Goal: Navigation & Orientation: Find specific page/section

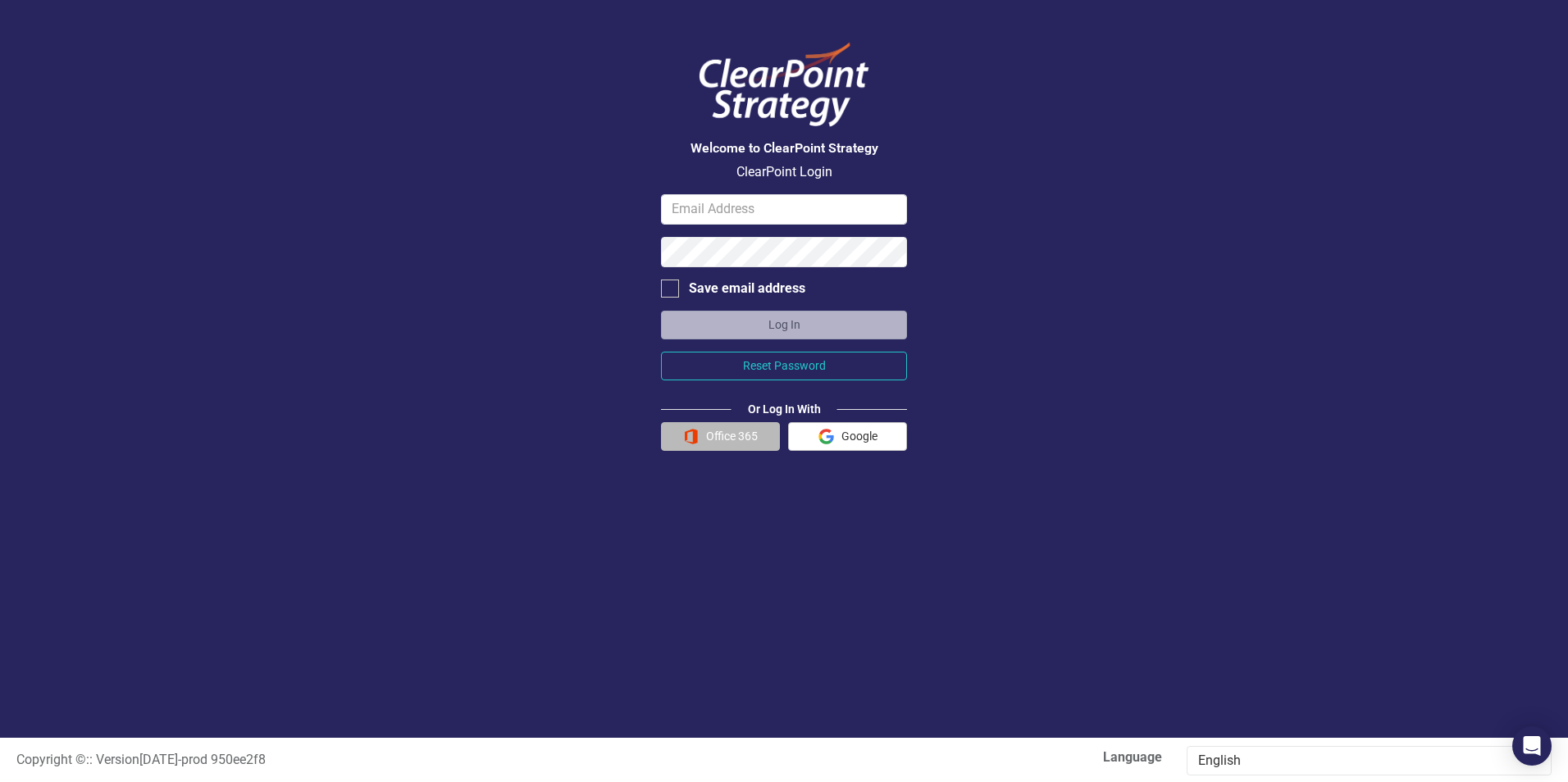
click at [734, 440] on button "Office 365" at bounding box center [719, 436] width 119 height 29
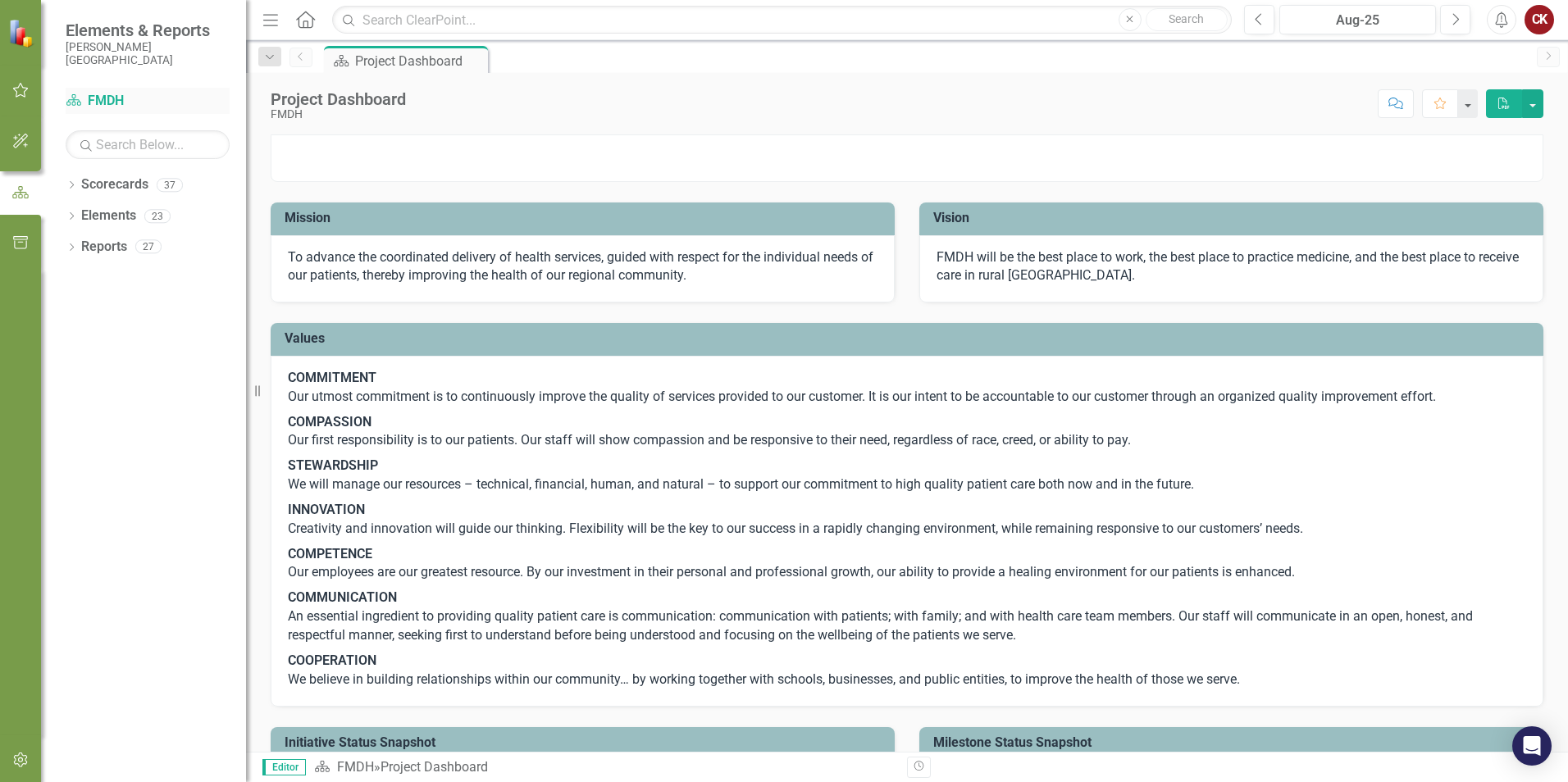
click at [105, 98] on link "Scorecard FMDH" at bounding box center [147, 101] width 164 height 19
click at [74, 98] on icon at bounding box center [74, 100] width 15 height 11
click at [70, 101] on icon "Scorecard" at bounding box center [74, 100] width 17 height 13
click at [106, 98] on link "Scorecard FMDH" at bounding box center [147, 101] width 164 height 19
click at [73, 102] on icon "Scorecard" at bounding box center [74, 100] width 17 height 13
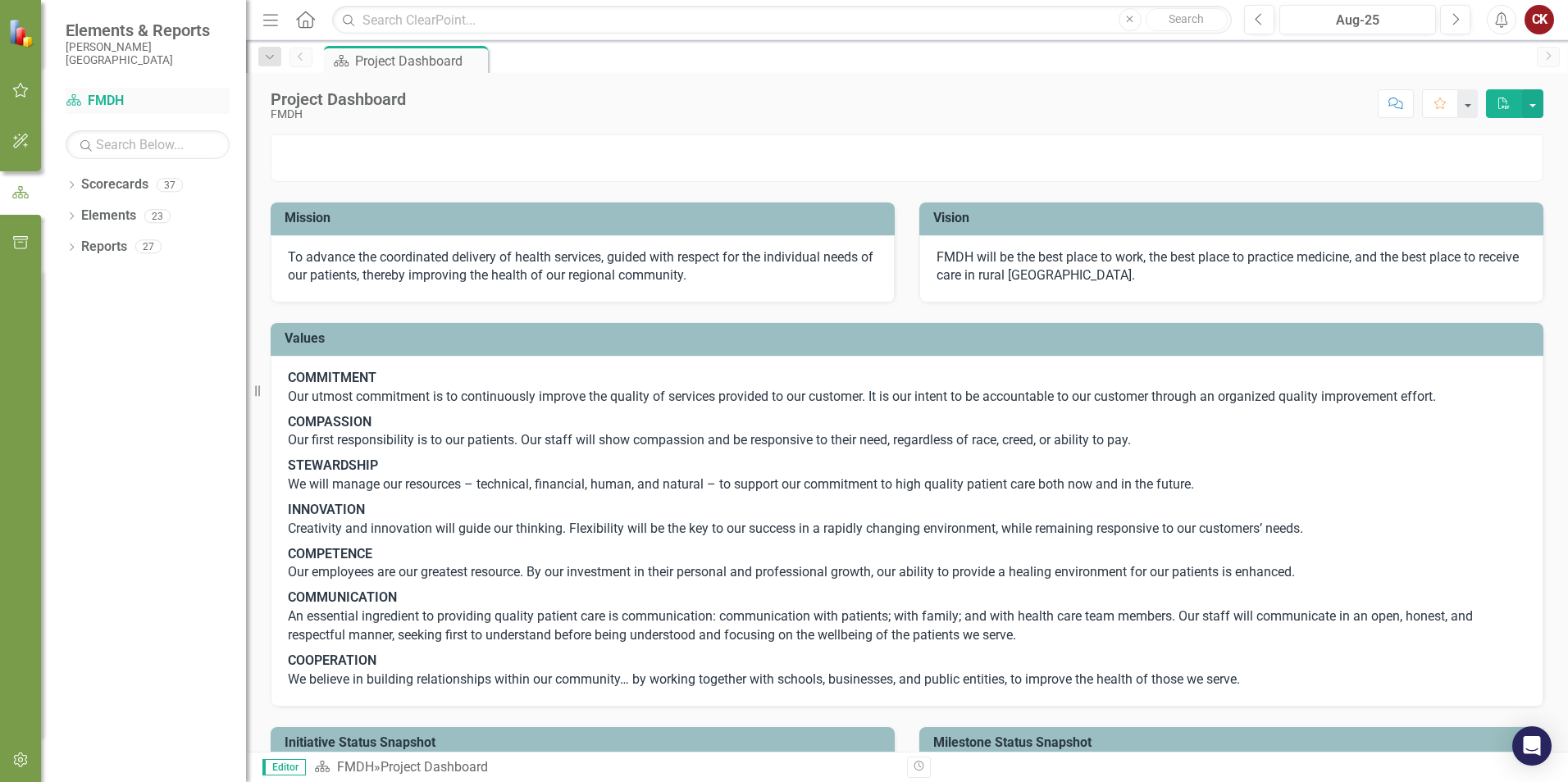
click at [105, 96] on link "Scorecard FMDH" at bounding box center [147, 101] width 164 height 19
click at [74, 187] on icon "Dropdown" at bounding box center [71, 186] width 11 height 9
click at [102, 215] on link "FMDH" at bounding box center [168, 216] width 155 height 19
click at [108, 214] on link "FMDH" at bounding box center [168, 216] width 155 height 19
click at [75, 101] on icon "Scorecard" at bounding box center [74, 100] width 17 height 13
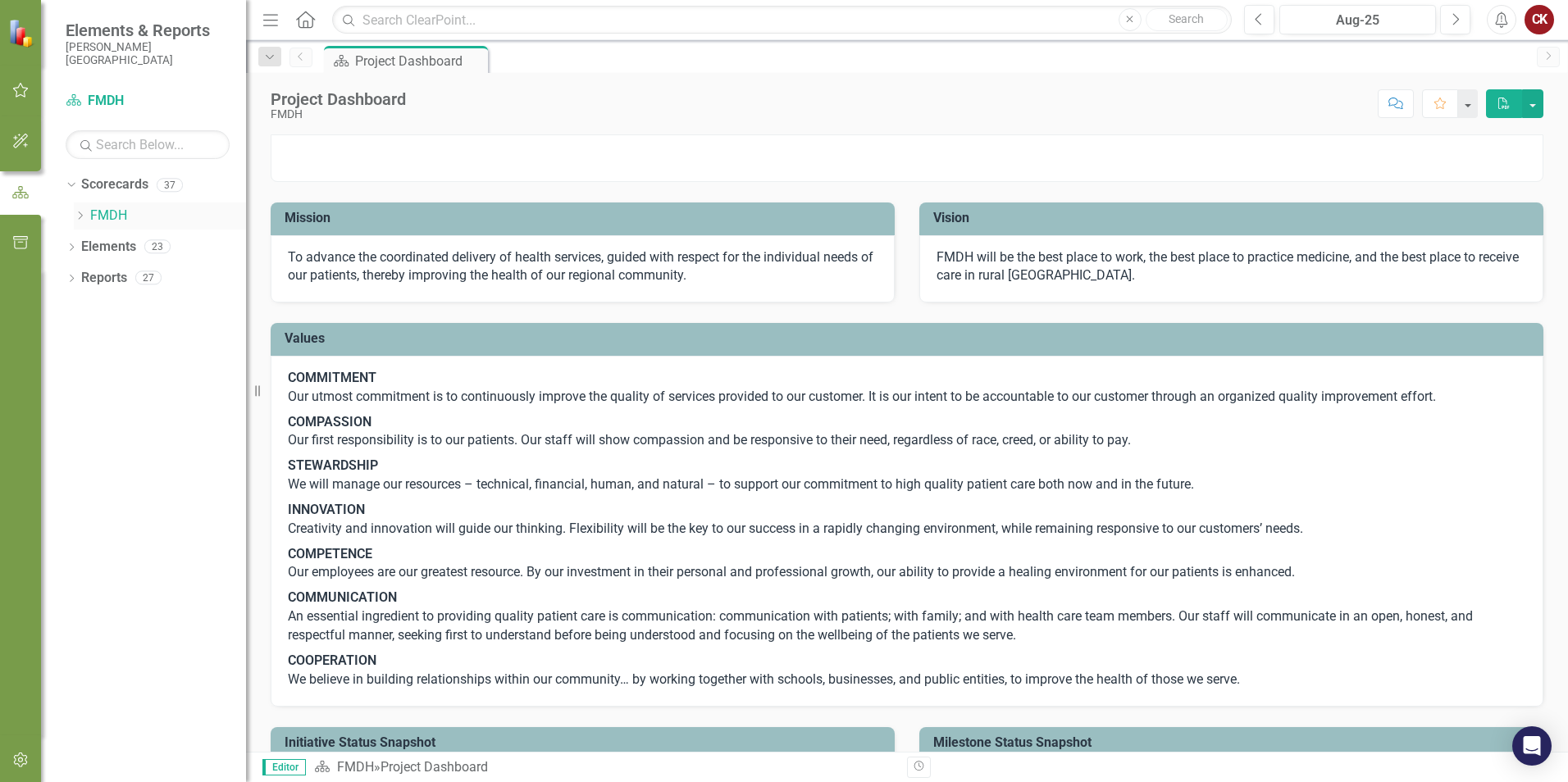
click at [81, 215] on icon "Dropdown" at bounding box center [80, 215] width 12 height 10
click at [98, 341] on icon "Dropdown" at bounding box center [96, 339] width 12 height 10
click at [141, 401] on link "PFS" at bounding box center [184, 402] width 123 height 19
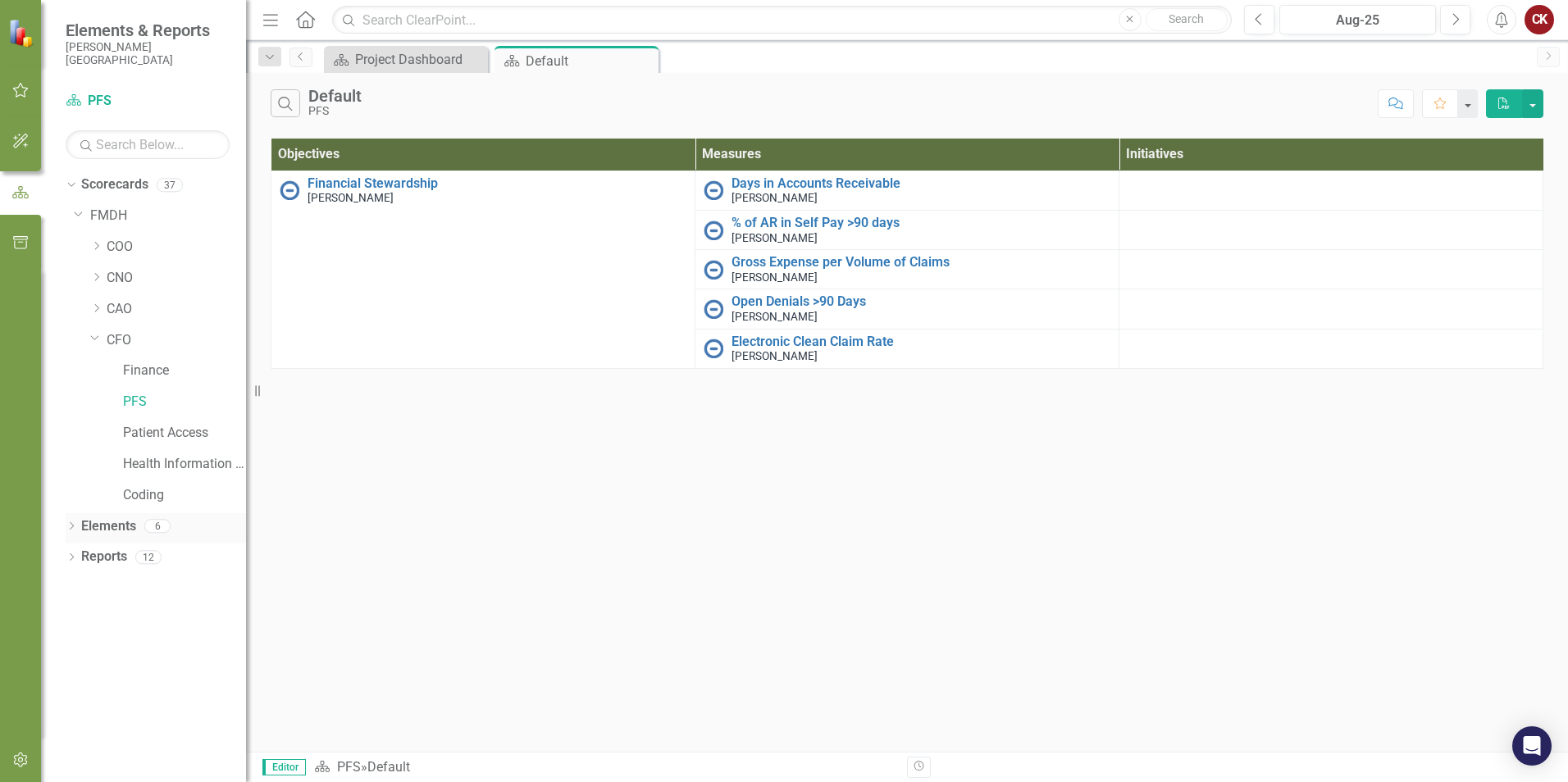
click at [71, 526] on icon "Dropdown" at bounding box center [71, 527] width 11 height 9
click at [71, 526] on icon "Dropdown" at bounding box center [69, 525] width 9 height 11
click at [72, 556] on icon "Dropdown" at bounding box center [71, 559] width 11 height 9
click at [73, 558] on icon "Dropdown" at bounding box center [69, 556] width 9 height 11
click at [10, 94] on button "button" at bounding box center [21, 91] width 37 height 35
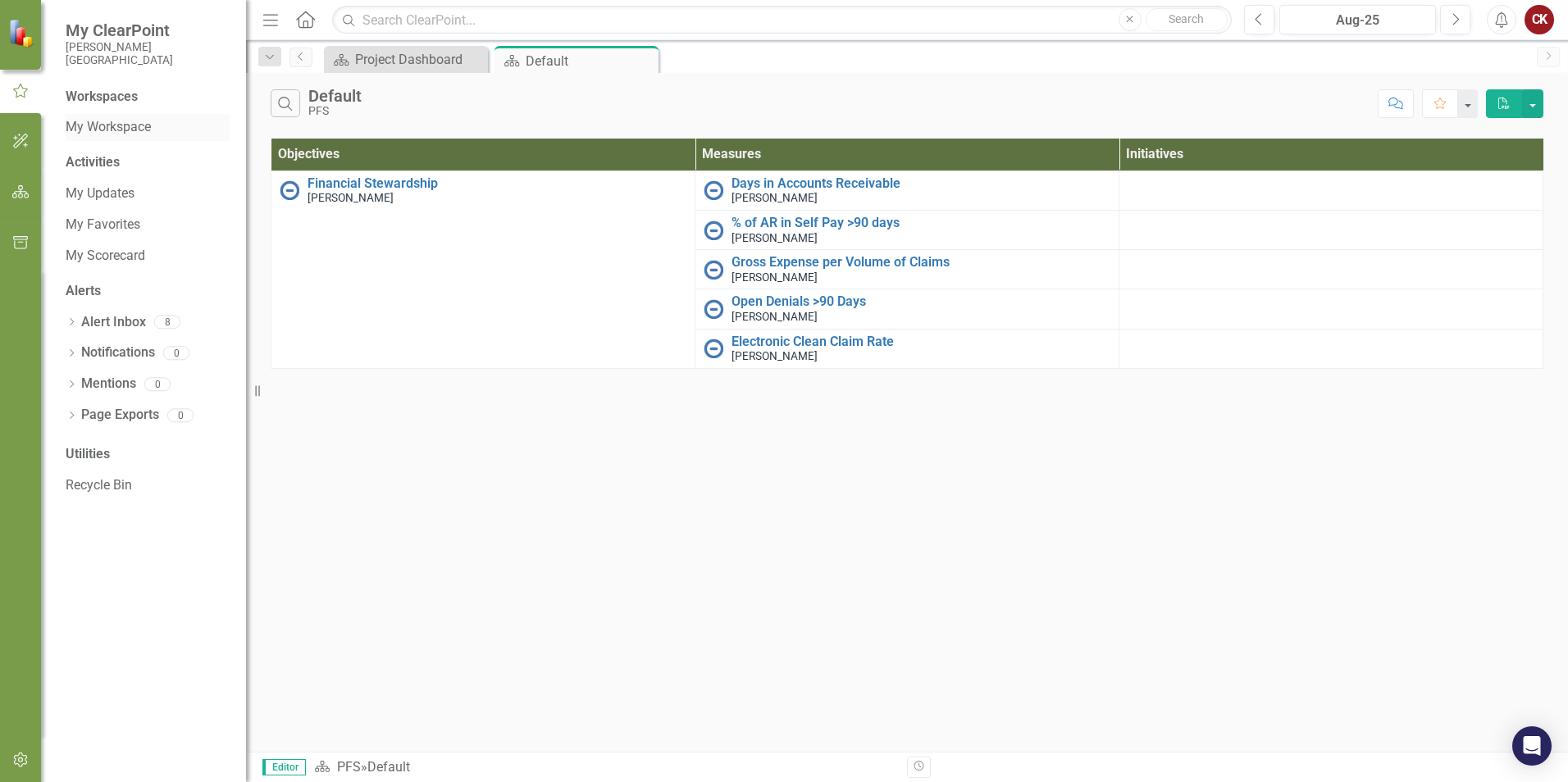
click at [98, 126] on link "My Workspace" at bounding box center [147, 127] width 164 height 19
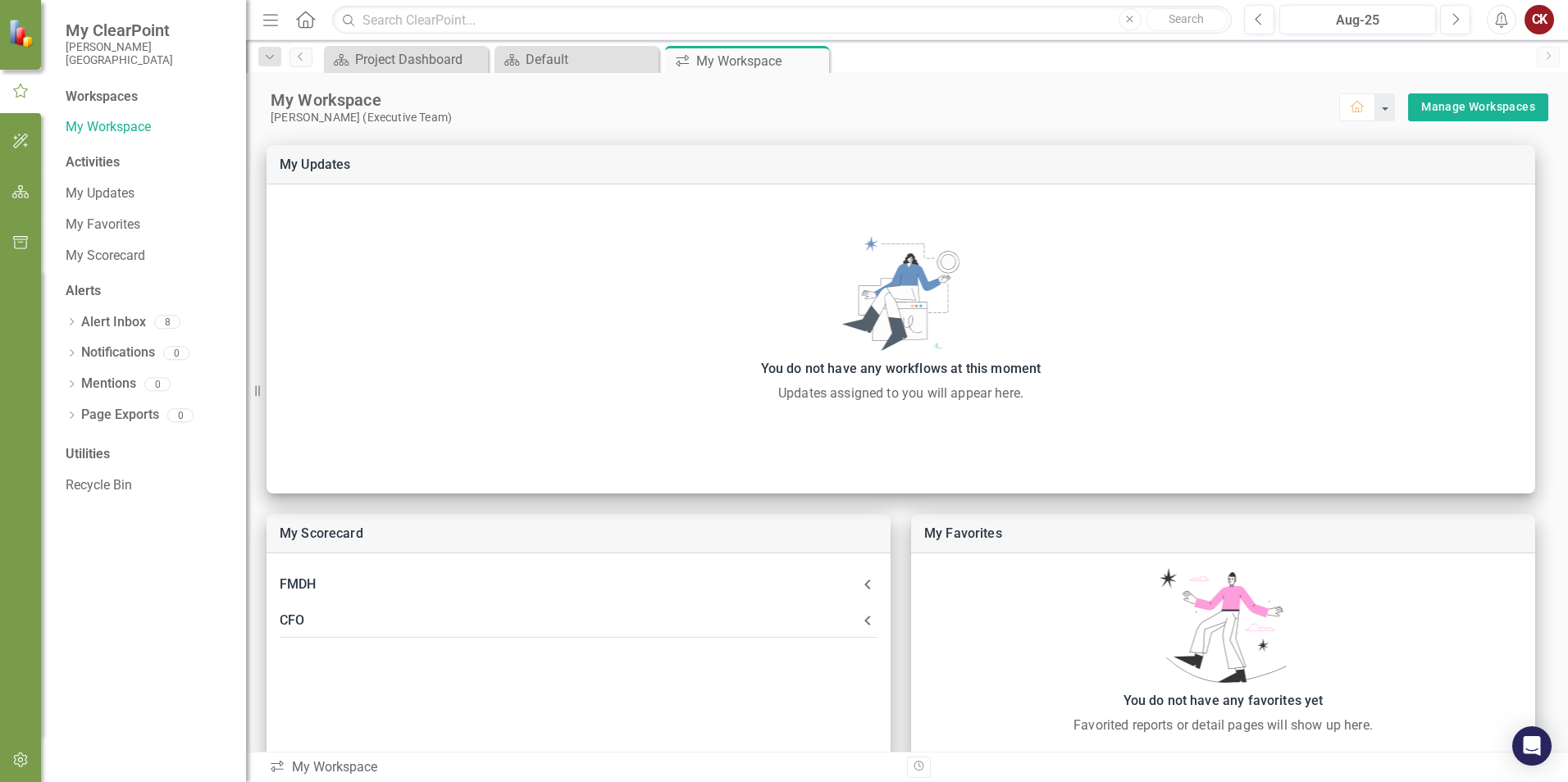
click at [110, 96] on div "Workspaces" at bounding box center [101, 97] width 72 height 19
click at [90, 160] on div "Activities" at bounding box center [147, 163] width 164 height 19
click at [96, 187] on link "My Updates" at bounding box center [147, 194] width 164 height 19
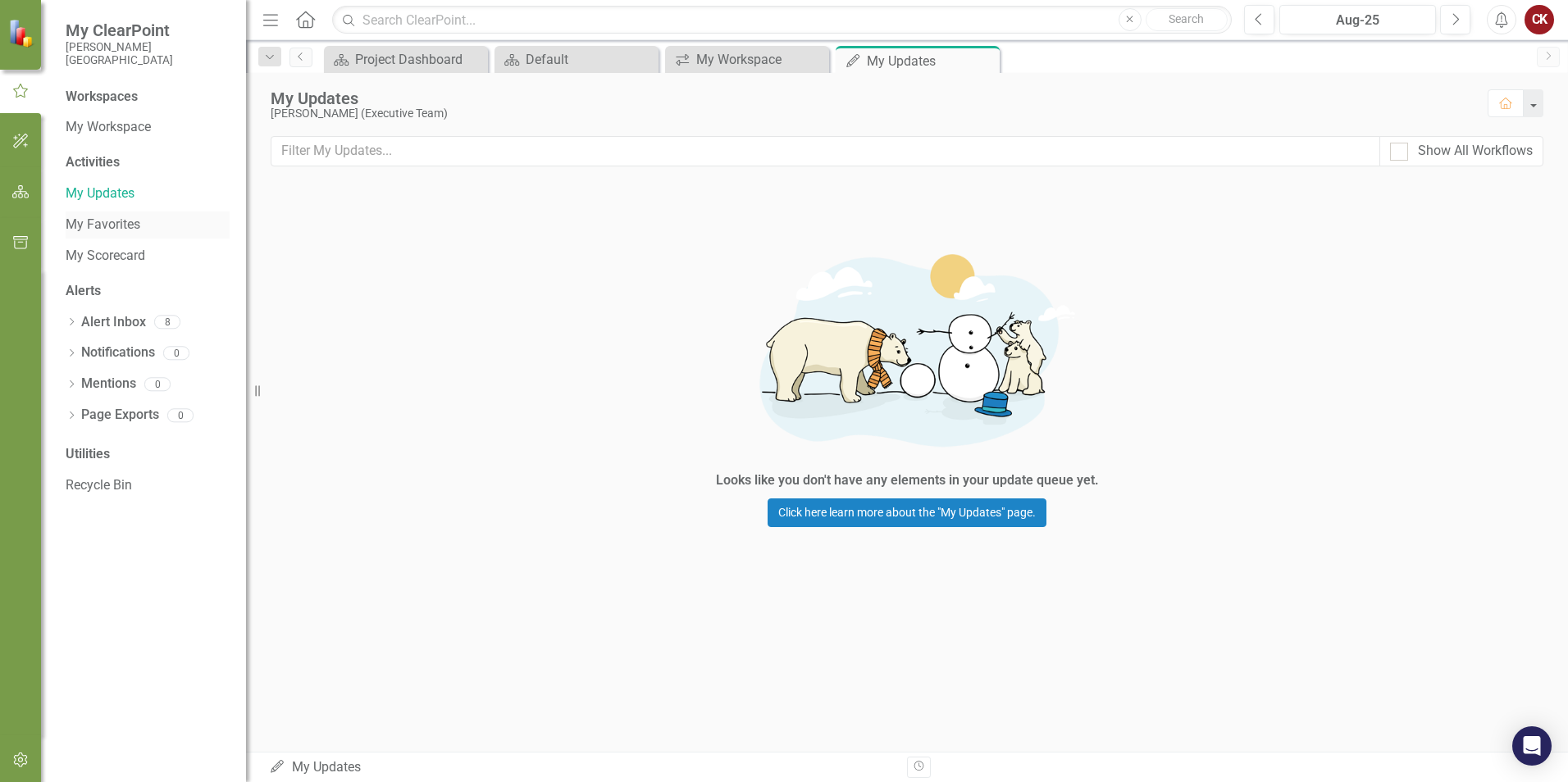
click at [97, 230] on link "My Favorites" at bounding box center [147, 225] width 164 height 19
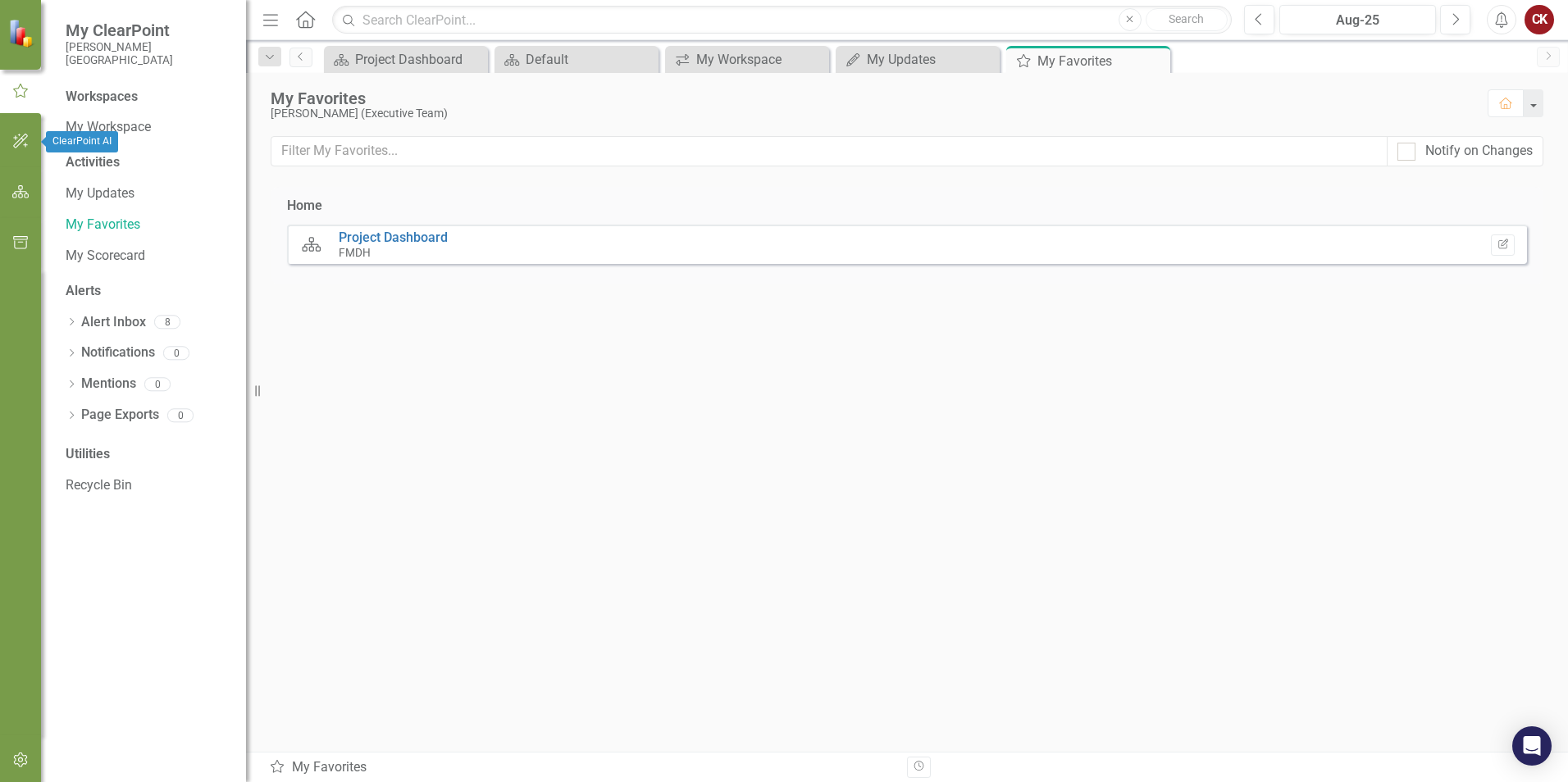
click at [20, 144] on icon "button" at bounding box center [21, 141] width 15 height 15
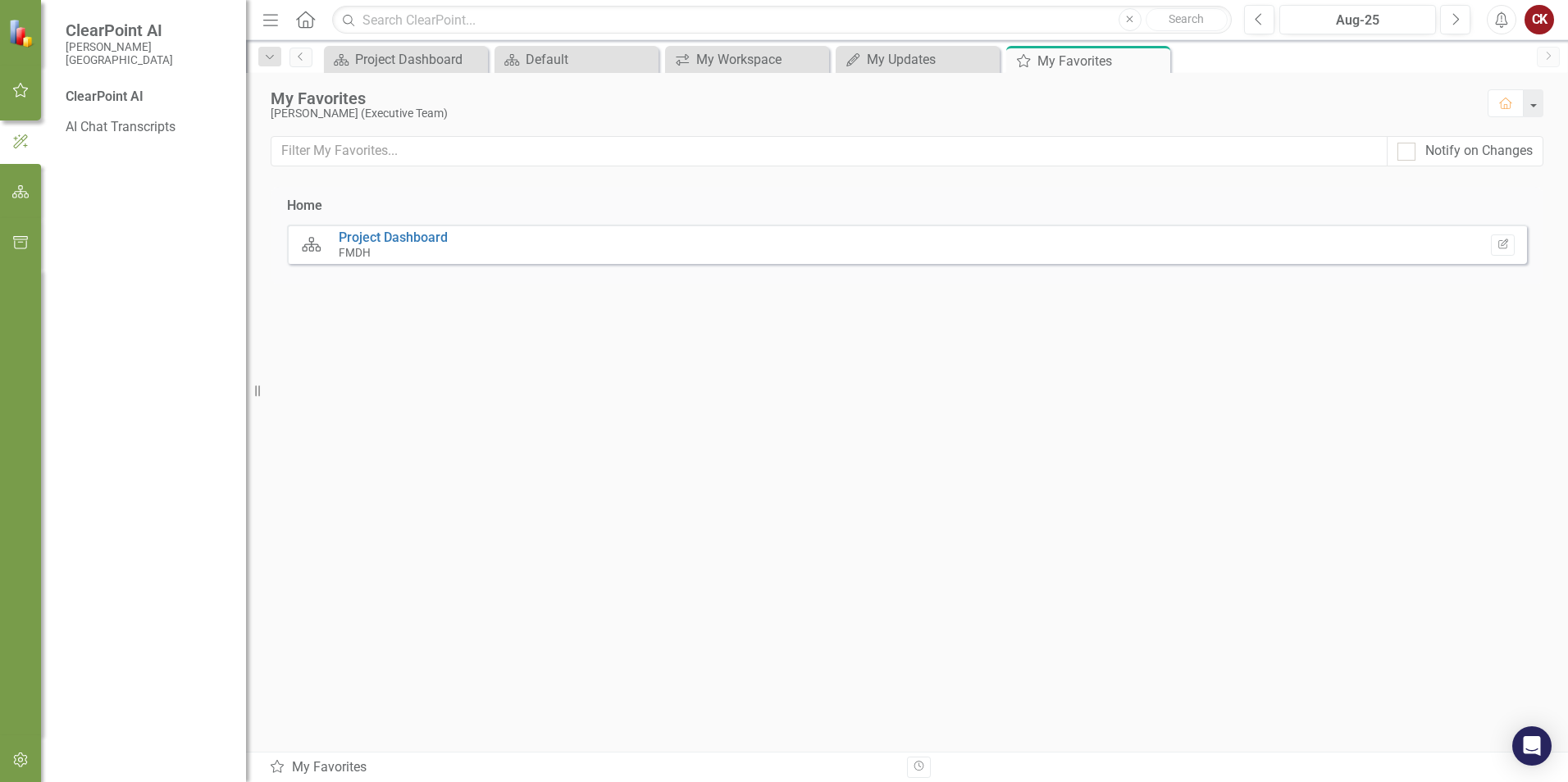
click at [26, 40] on img at bounding box center [22, 33] width 29 height 29
click at [22, 199] on icon "button" at bounding box center [21, 192] width 17 height 13
click at [75, 187] on icon "Dropdown" at bounding box center [71, 186] width 11 height 9
click at [115, 213] on link "FMDH" at bounding box center [168, 216] width 155 height 19
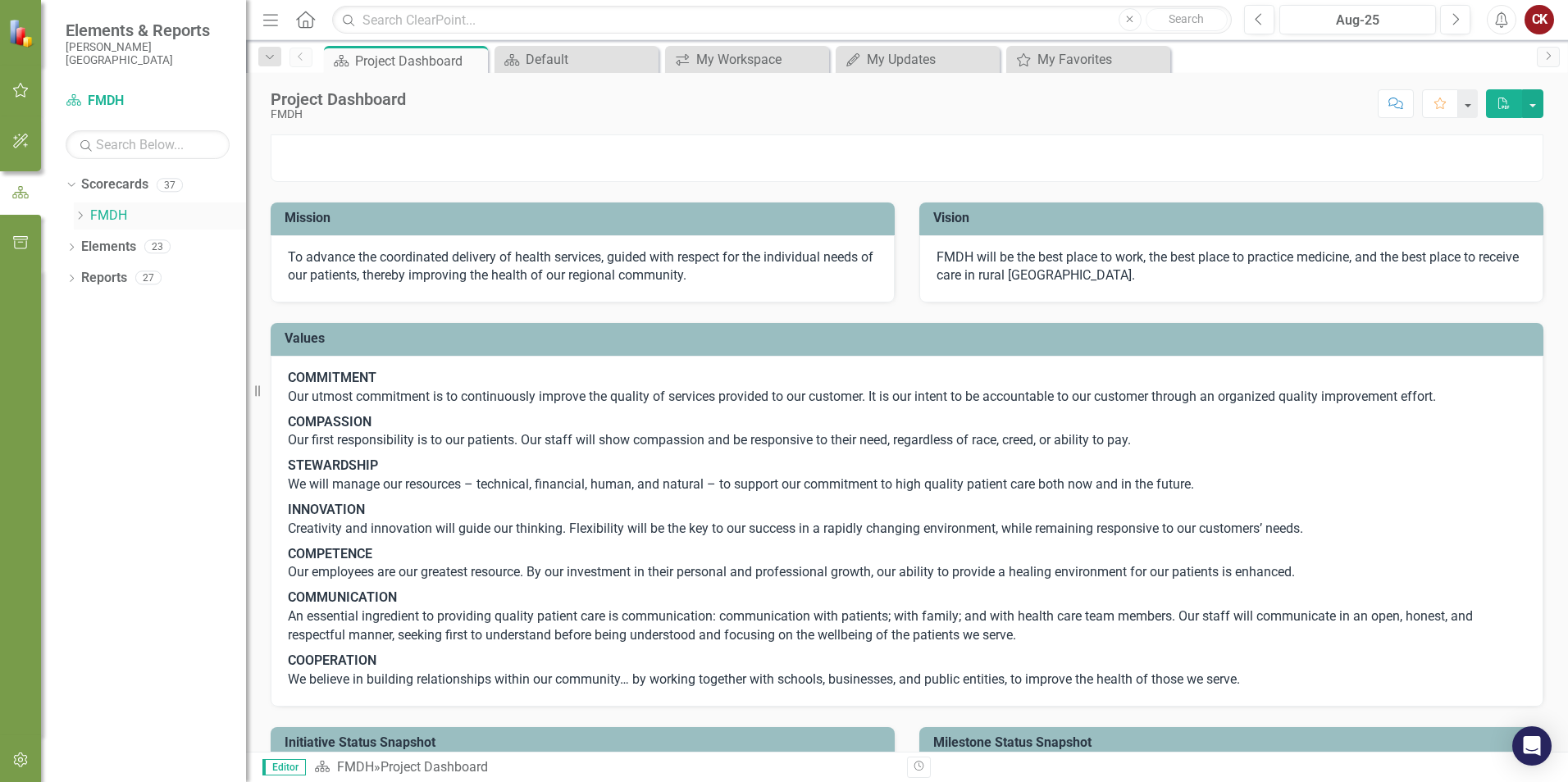
click at [83, 214] on icon "Dropdown" at bounding box center [80, 215] width 12 height 10
click at [96, 337] on icon "Dropdown" at bounding box center [96, 339] width 12 height 10
click at [138, 404] on link "PFS" at bounding box center [184, 402] width 123 height 19
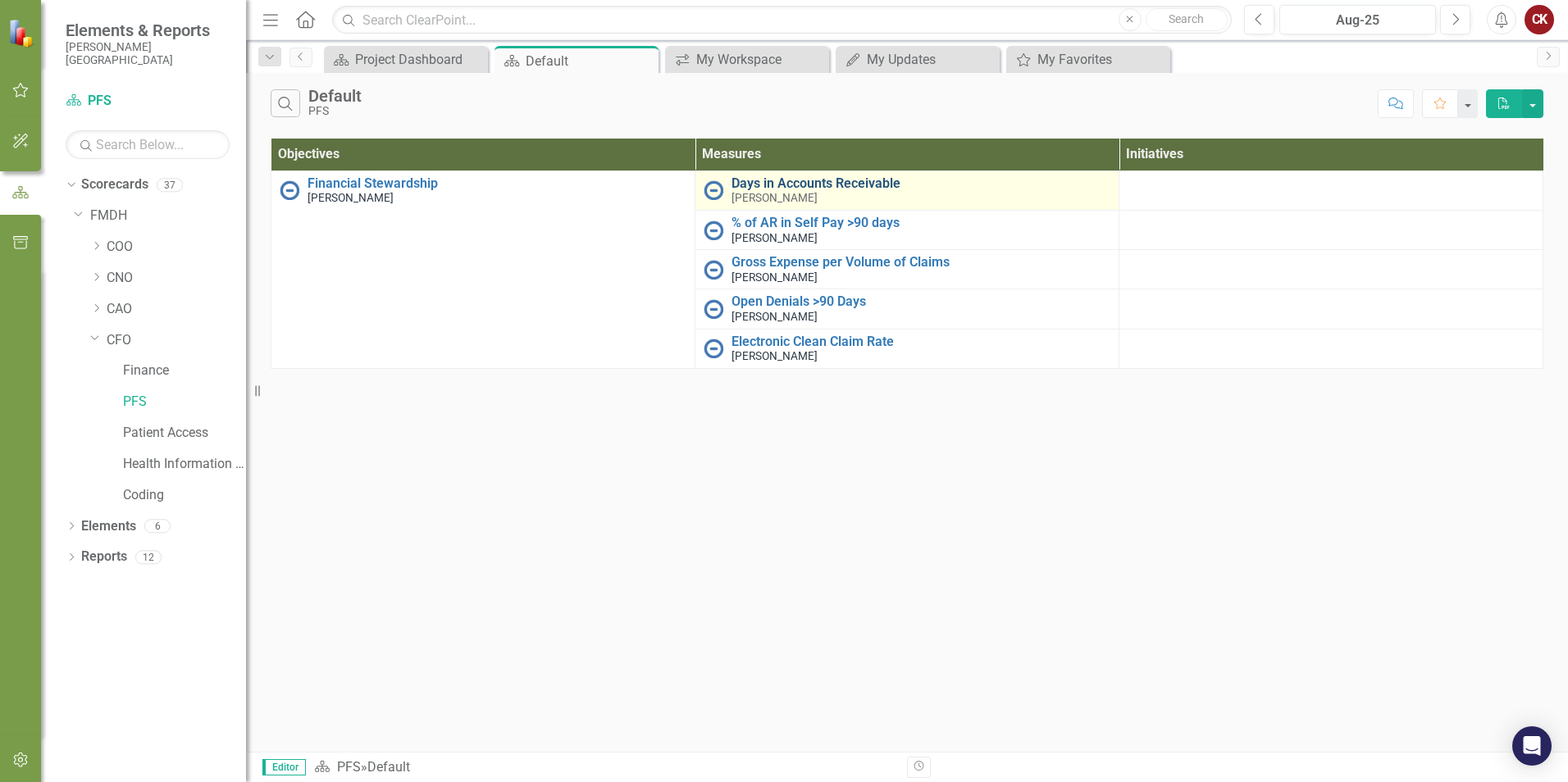
click at [772, 189] on link "Days in Accounts Receivable" at bounding box center [921, 184] width 378 height 15
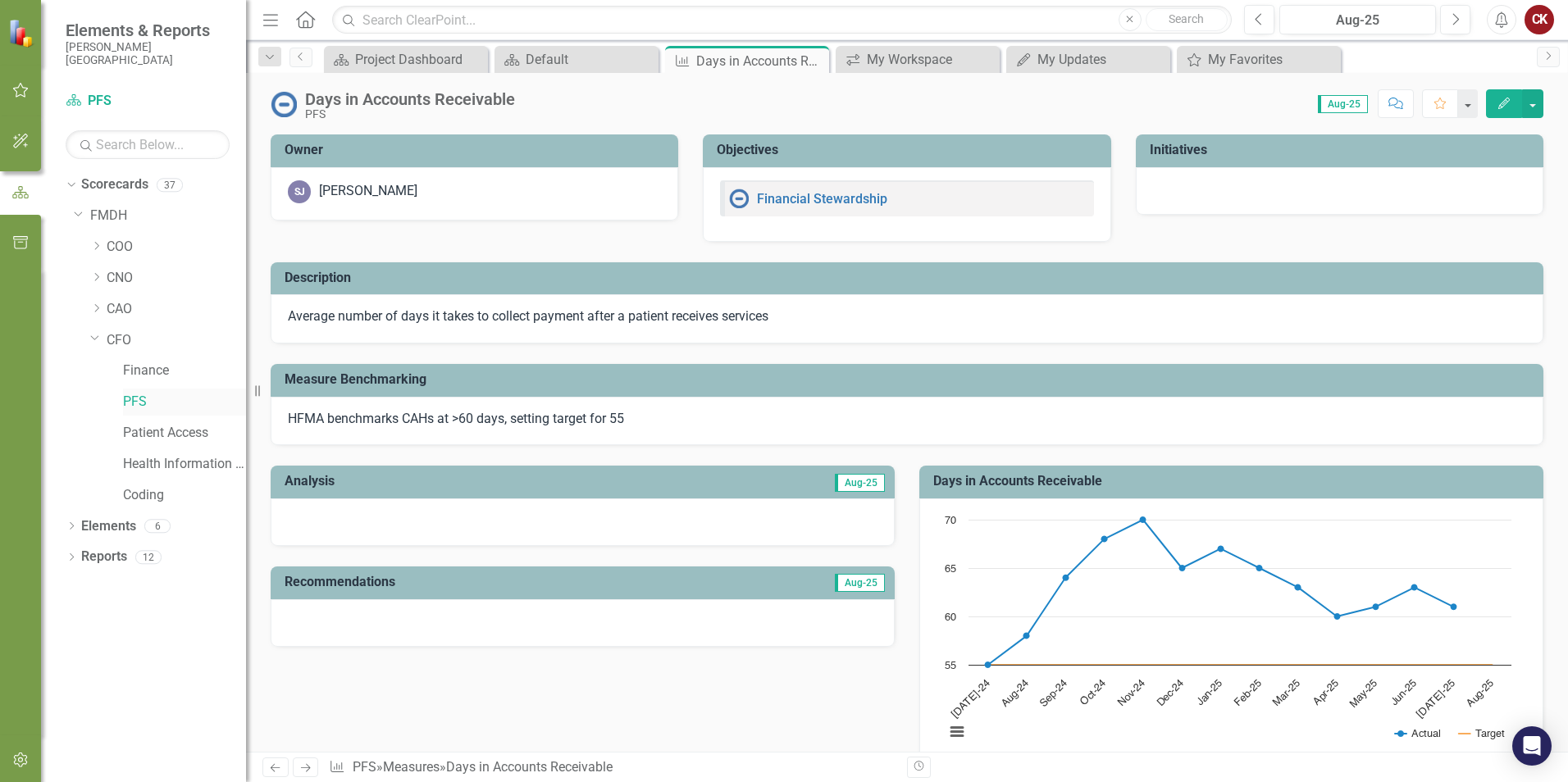
click at [136, 400] on link "PFS" at bounding box center [184, 402] width 123 height 19
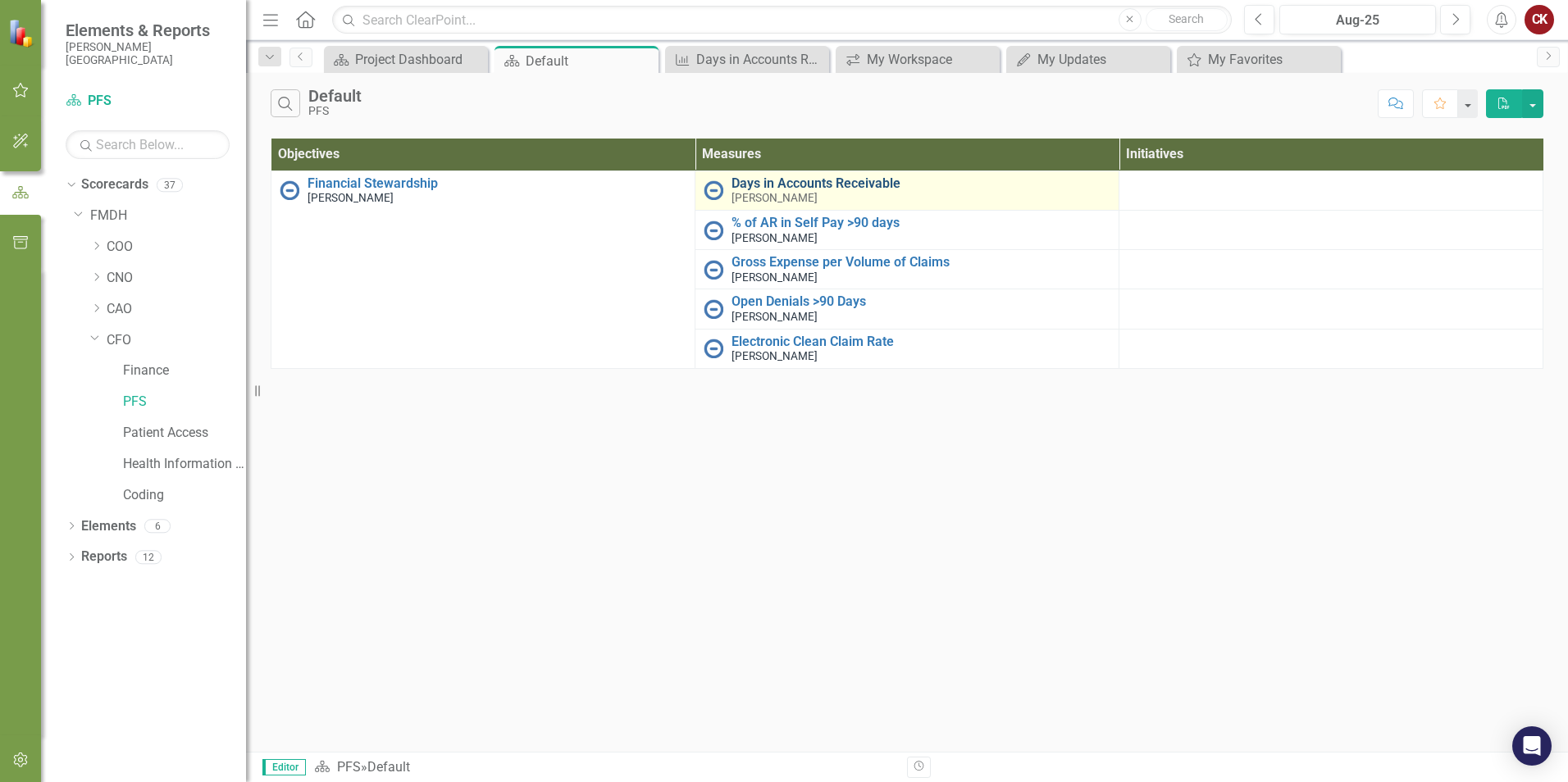
click at [766, 189] on link "Days in Accounts Receivable" at bounding box center [921, 184] width 378 height 15
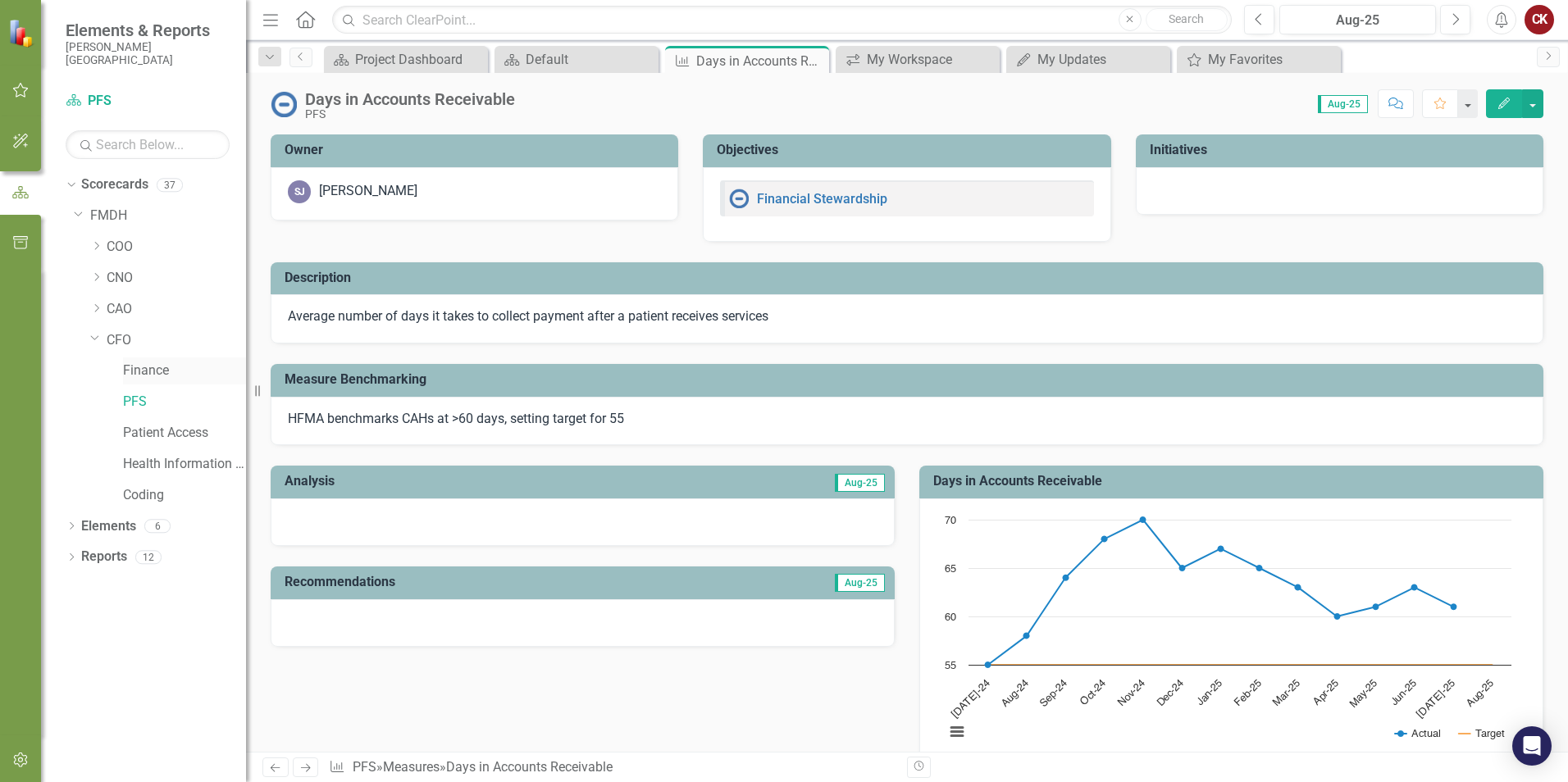
click at [142, 373] on link "Finance" at bounding box center [184, 371] width 123 height 19
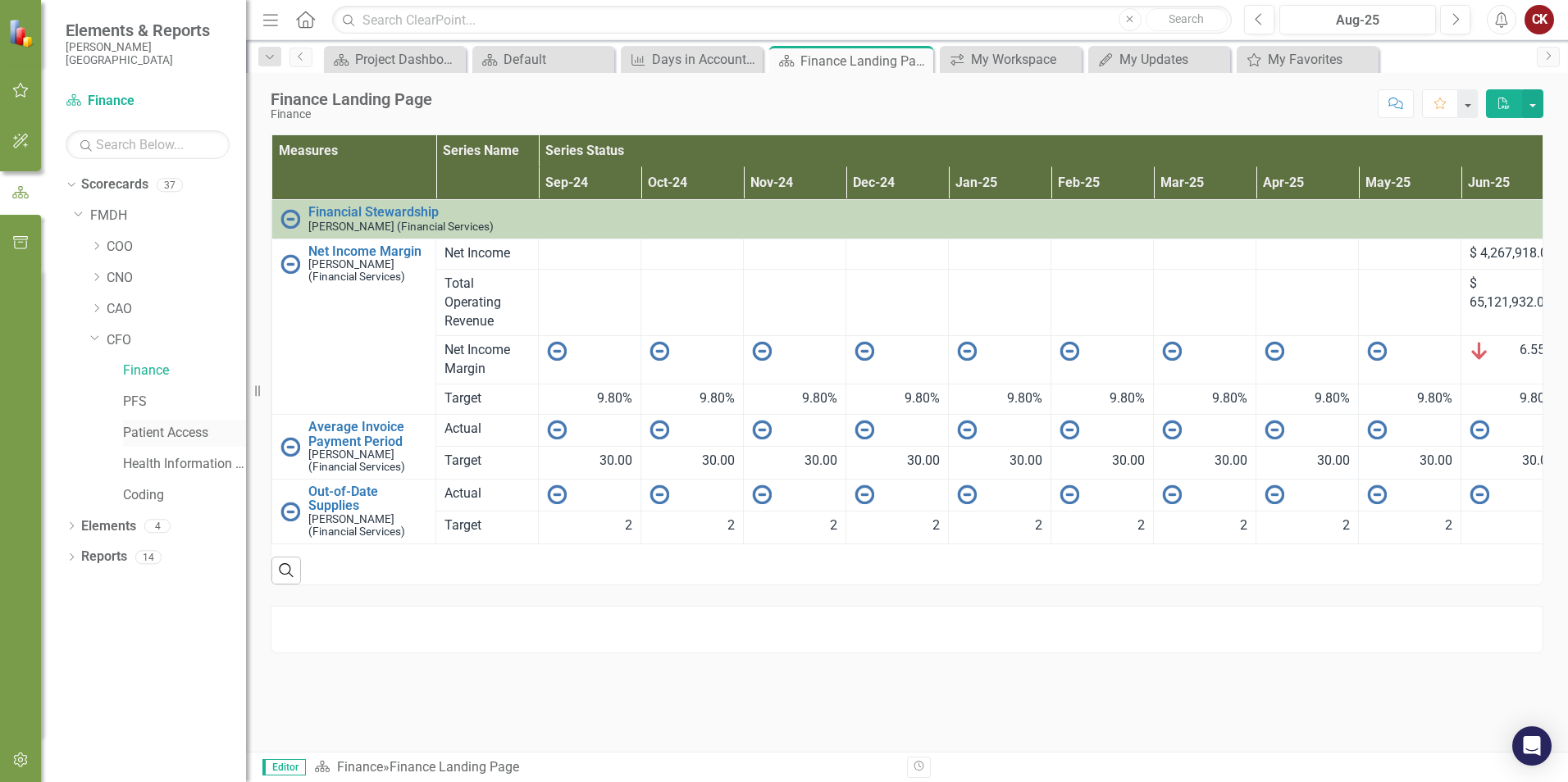
click at [143, 430] on link "Patient Access" at bounding box center [184, 434] width 123 height 19
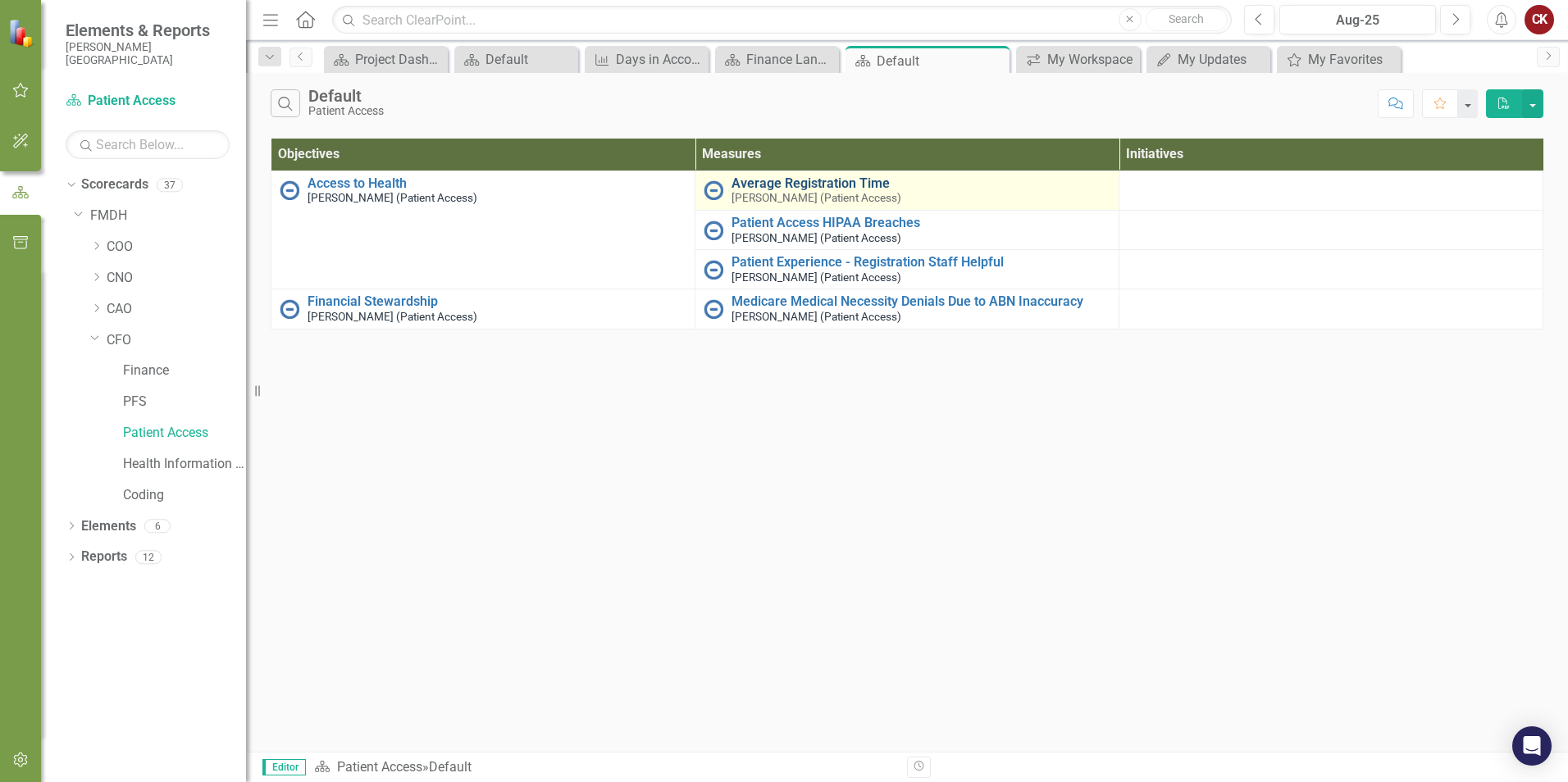
click at [781, 189] on link "Average Registration Time" at bounding box center [921, 184] width 378 height 15
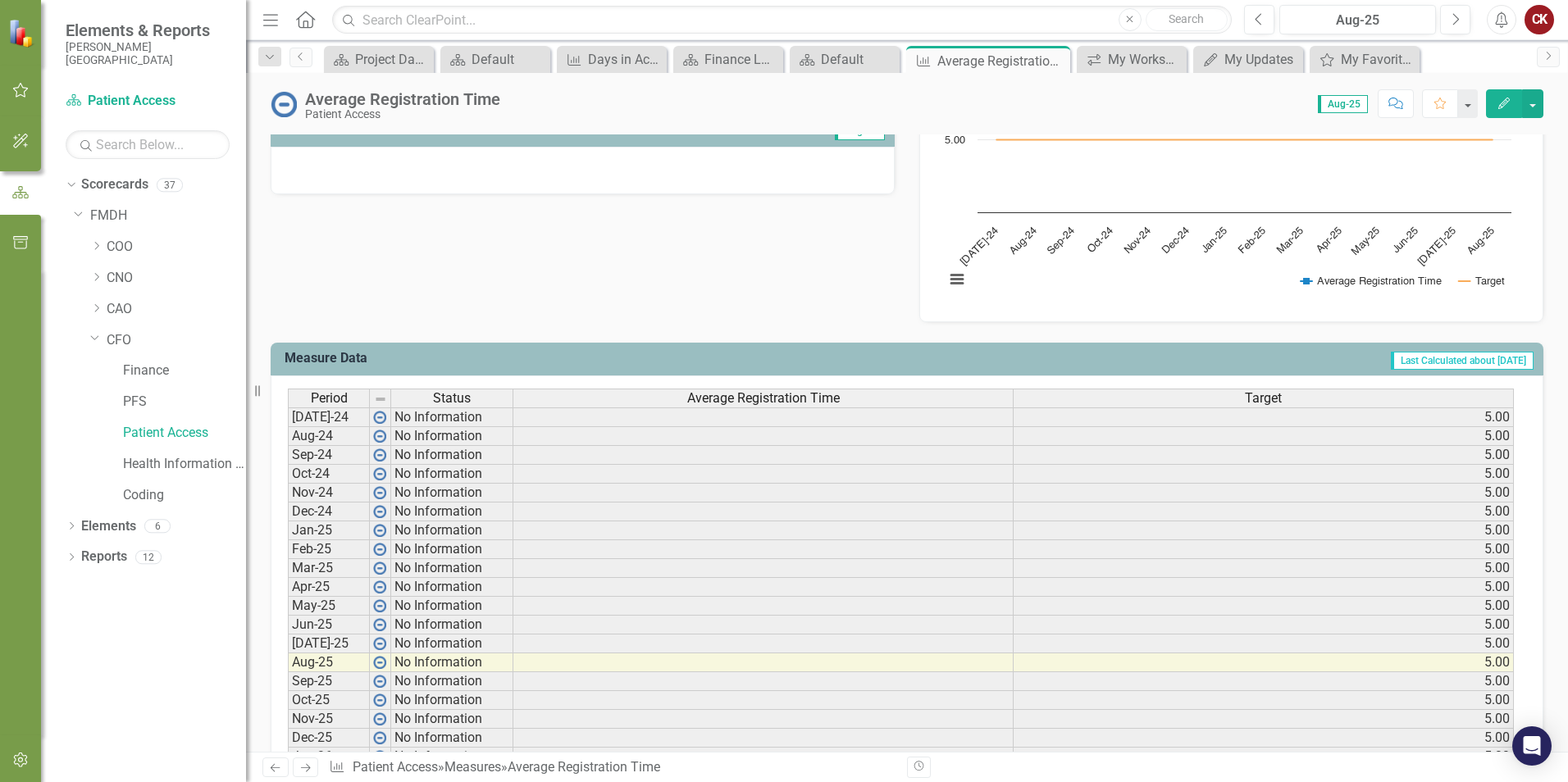
scroll to position [492, 0]
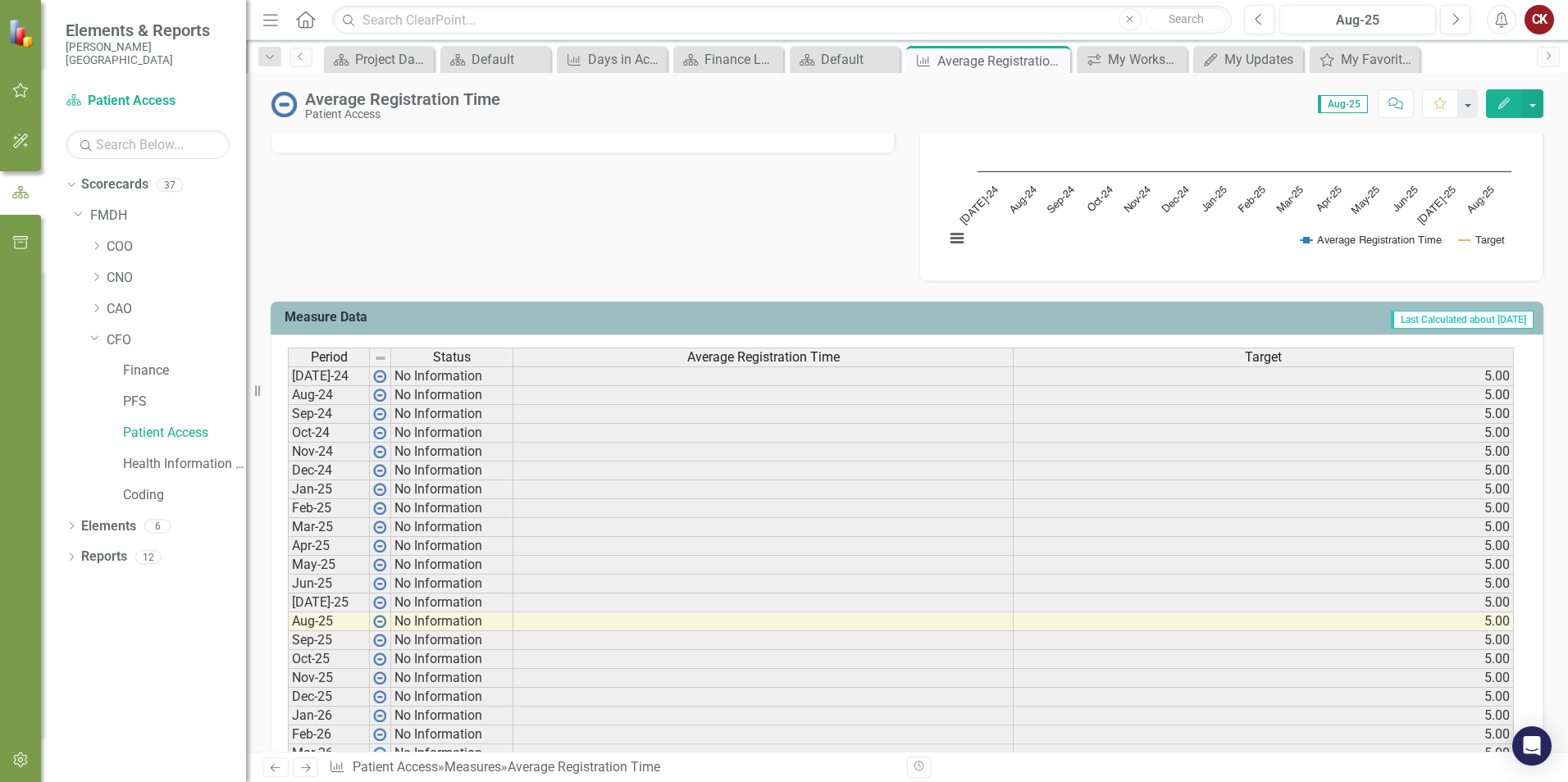
click at [825, 381] on td at bounding box center [763, 376] width 500 height 20
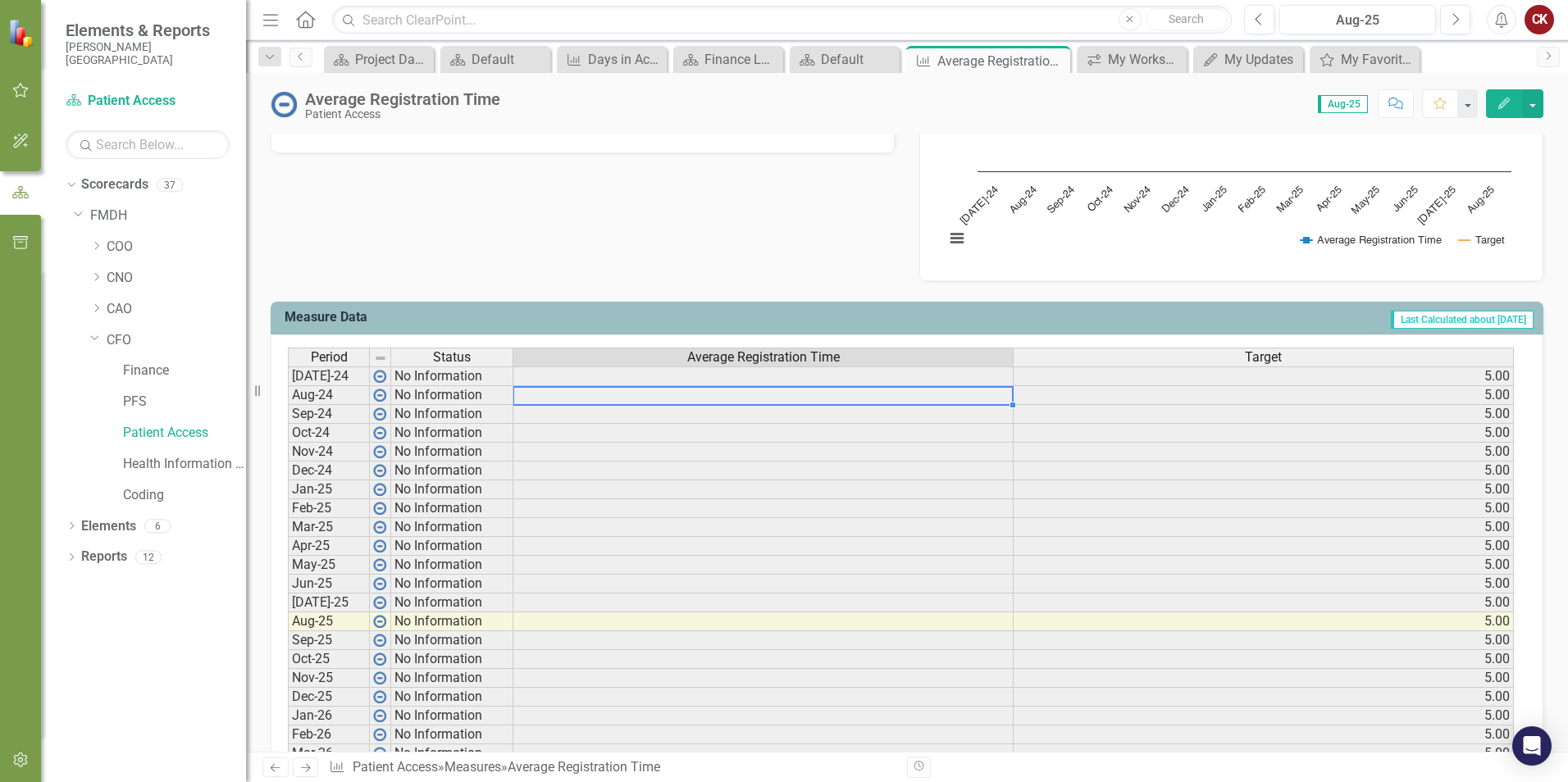
click at [826, 397] on td at bounding box center [763, 395] width 500 height 19
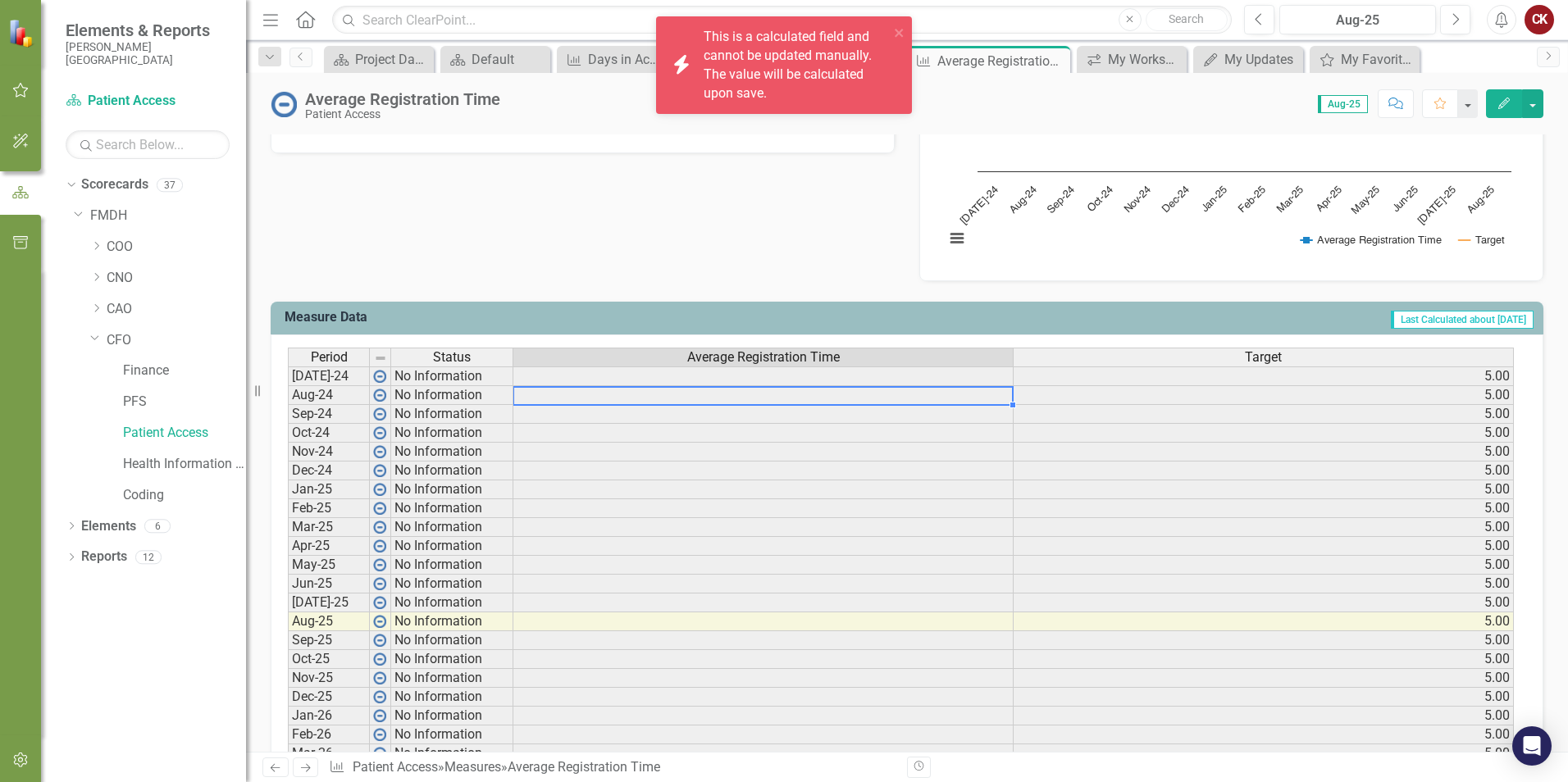
click at [825, 412] on td at bounding box center [763, 414] width 500 height 19
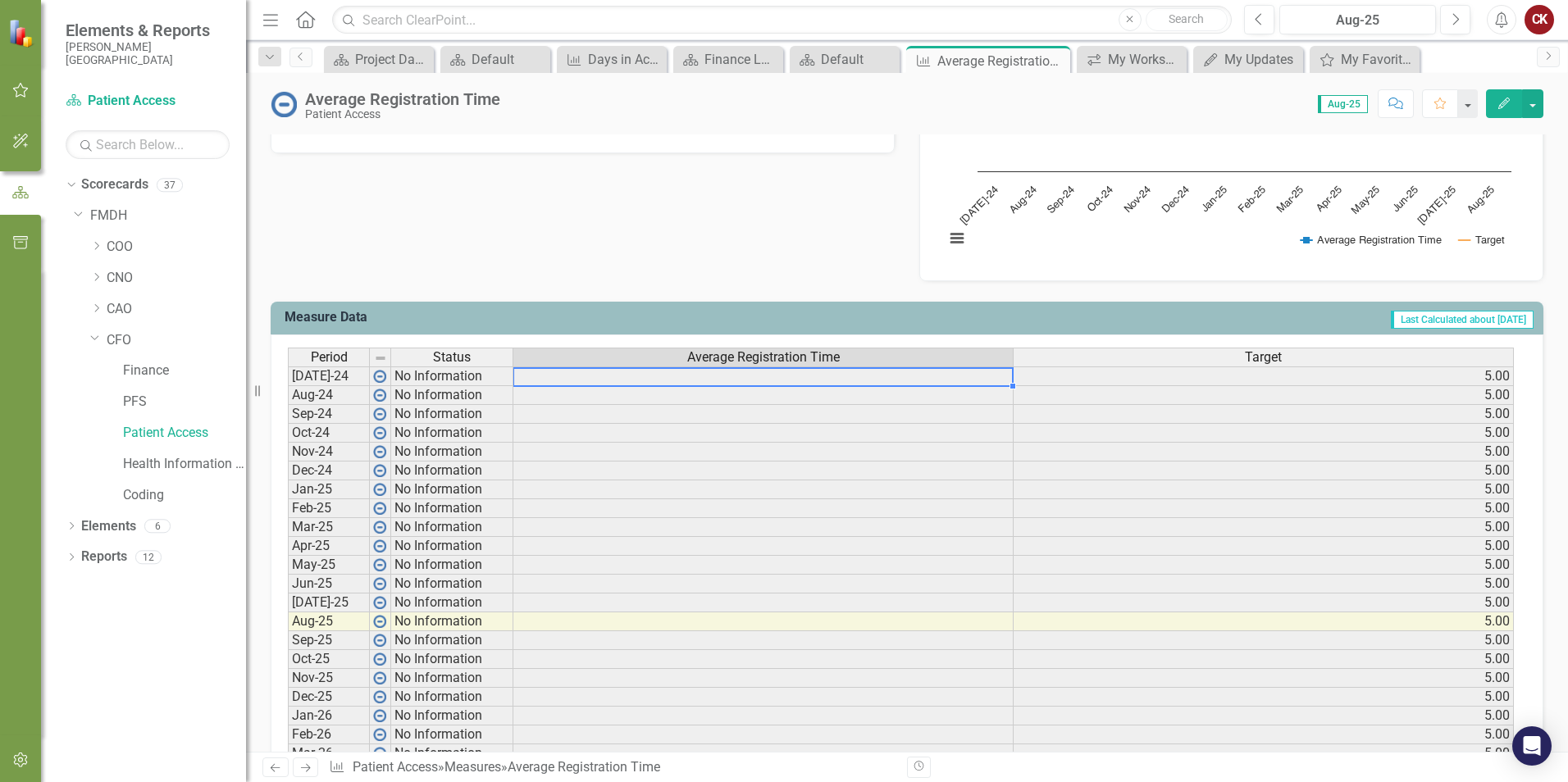
click at [849, 379] on td at bounding box center [763, 376] width 500 height 20
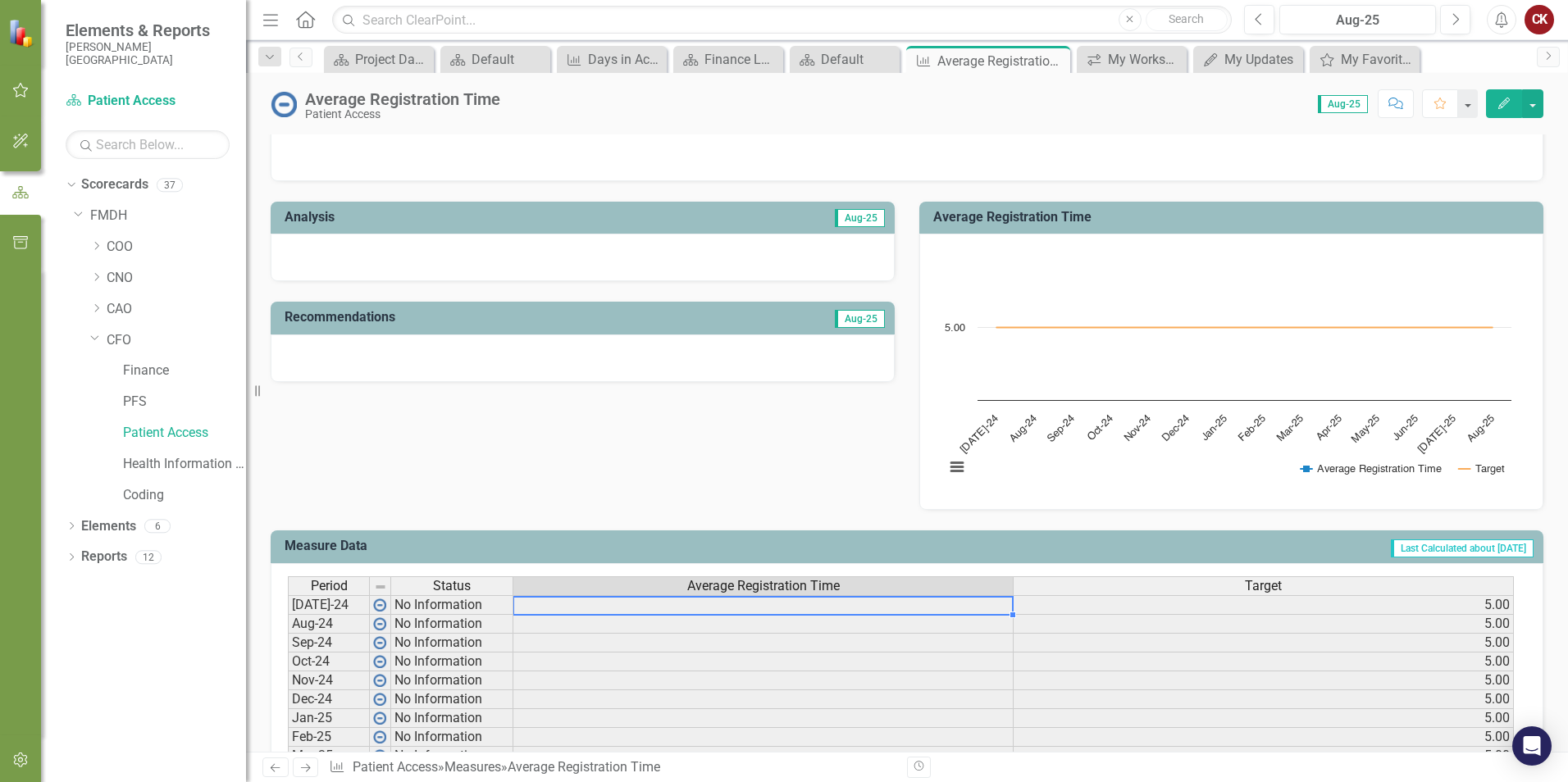
scroll to position [410, 0]
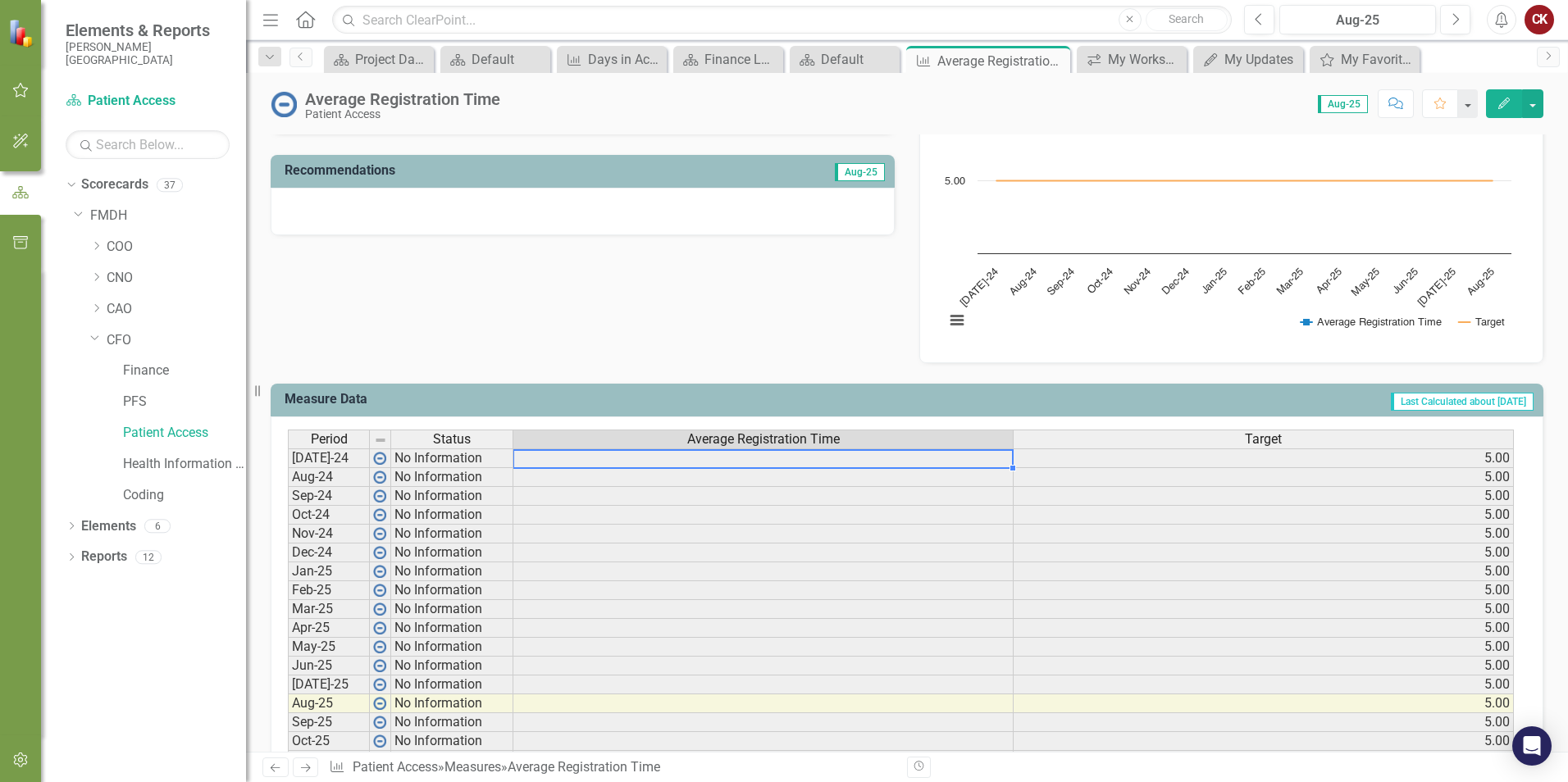
click at [838, 462] on td at bounding box center [763, 458] width 500 height 20
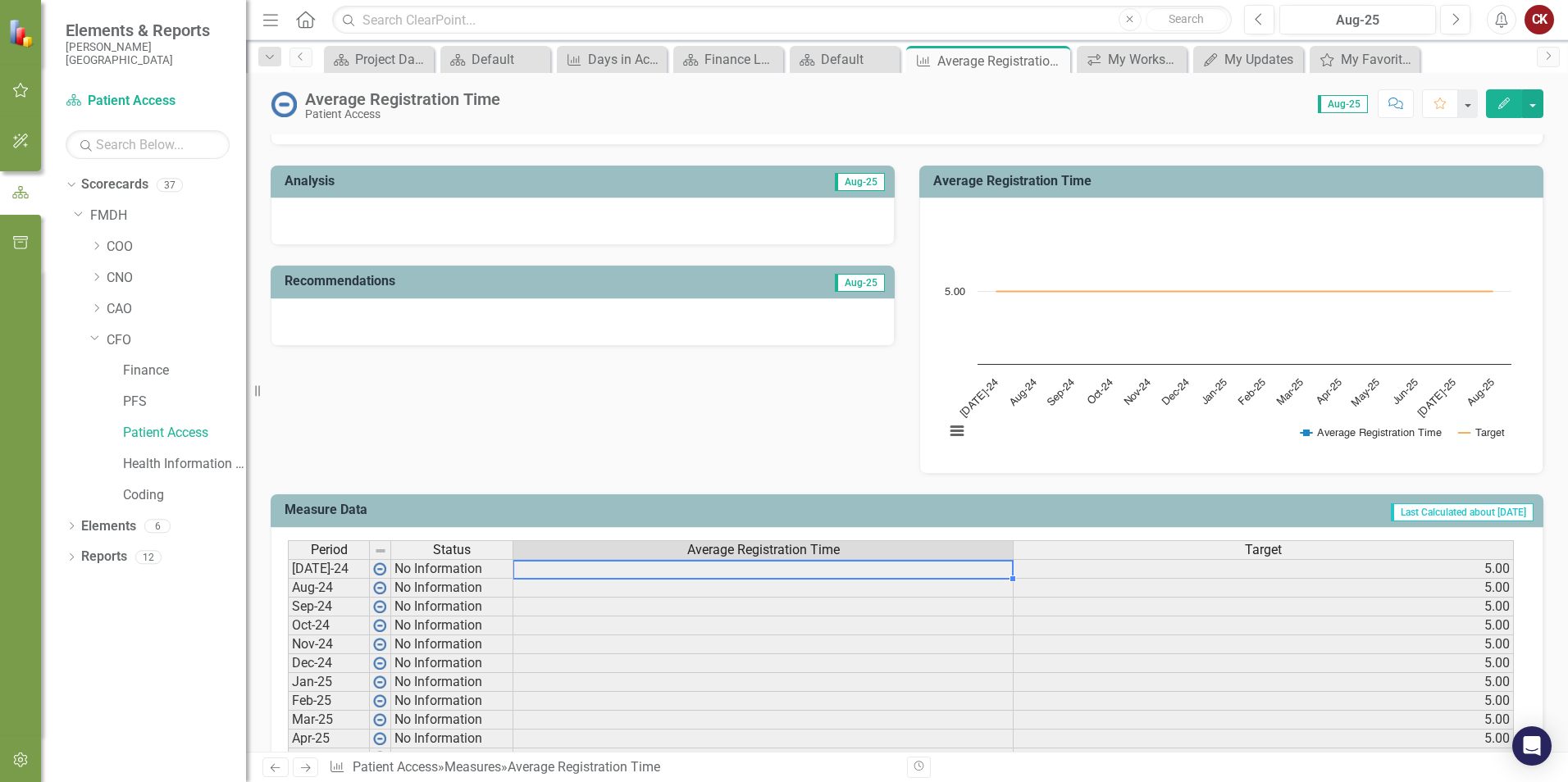
scroll to position [328, 0]
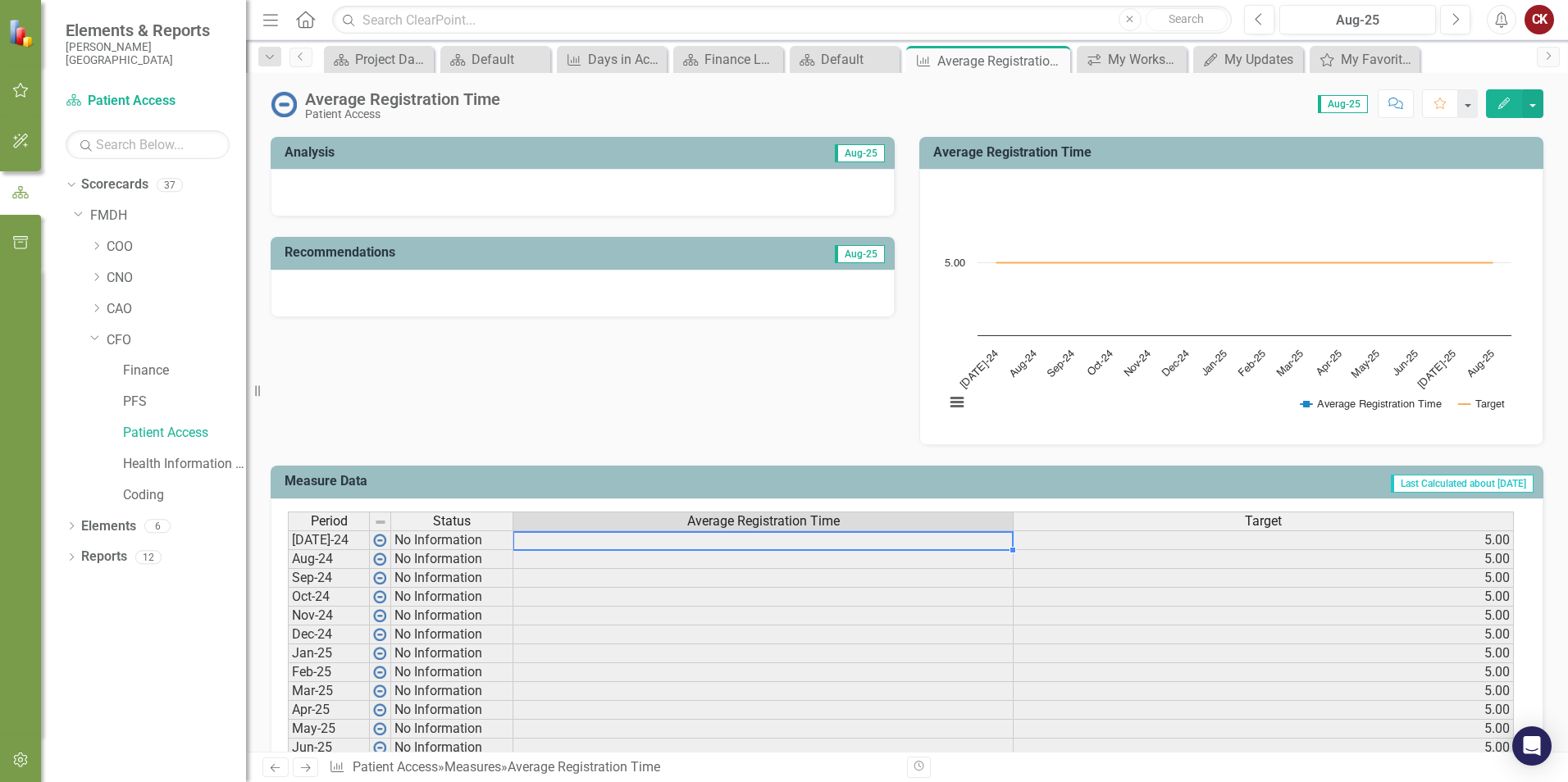
click at [809, 536] on td at bounding box center [763, 539] width 500 height 20
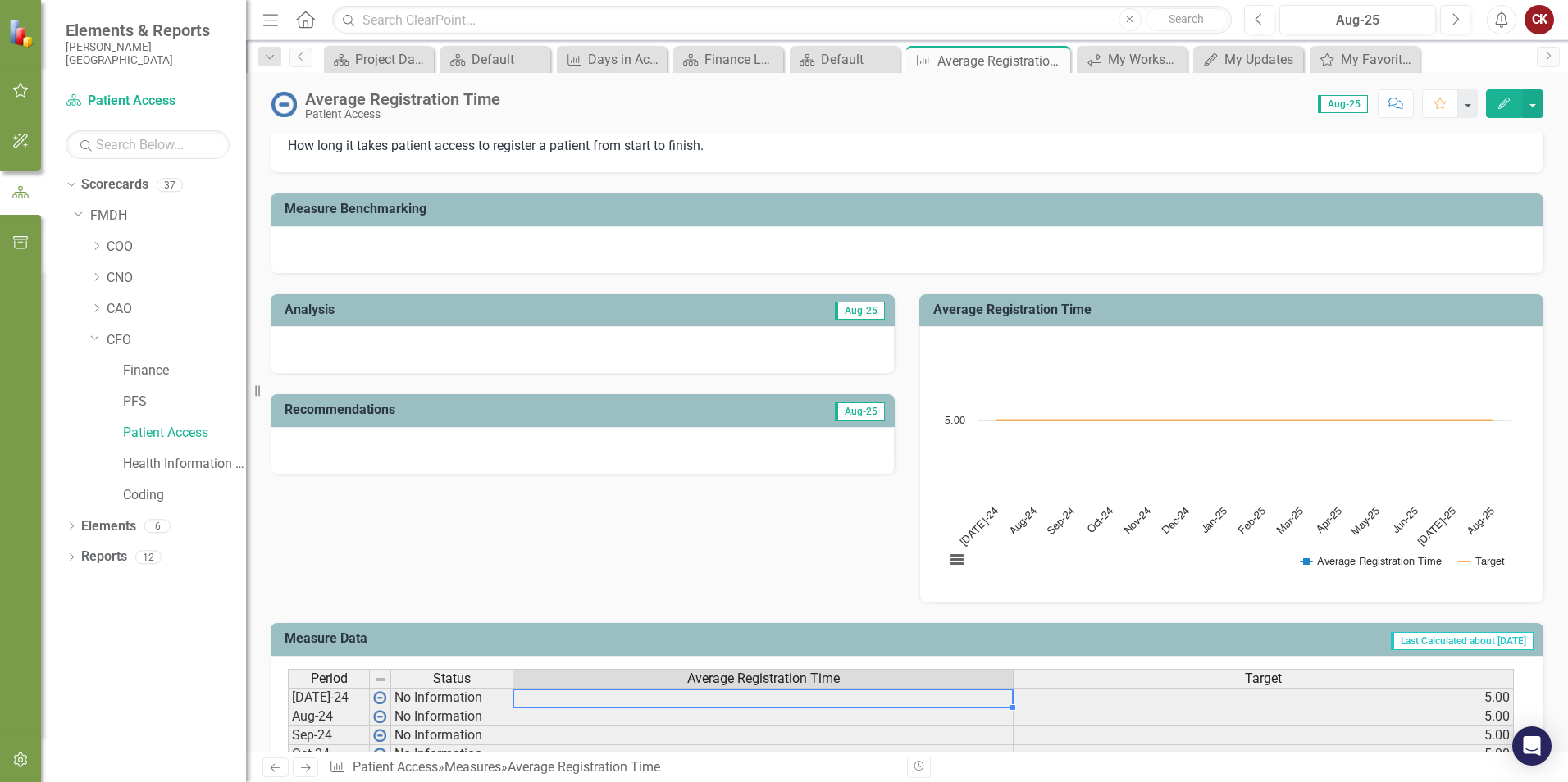
scroll to position [164, 0]
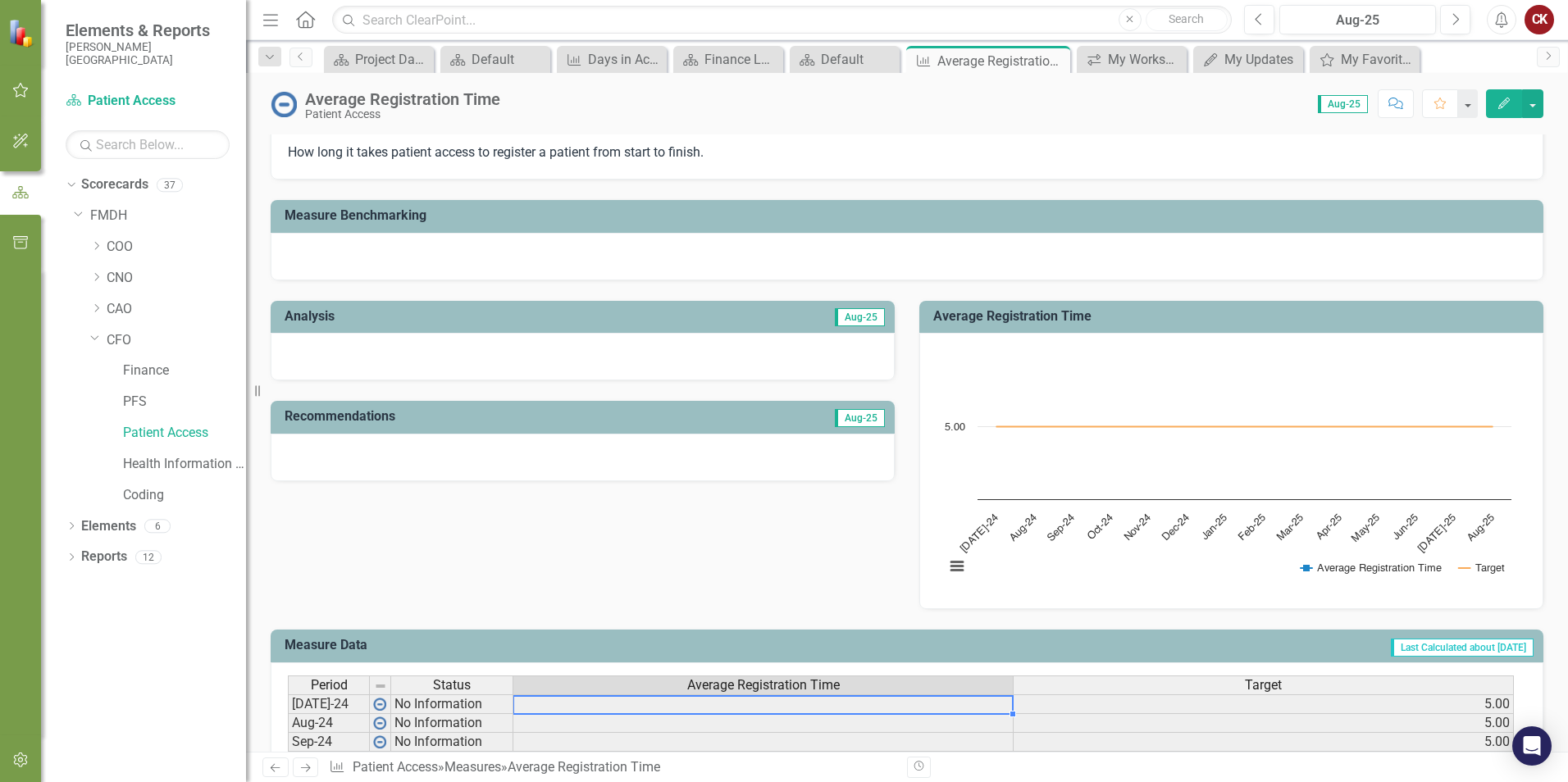
click at [747, 523] on div "Analysis Aug-25 Recommendations Aug-25 Average Registration Time Chart Line cha…" at bounding box center [907, 445] width 1297 height 330
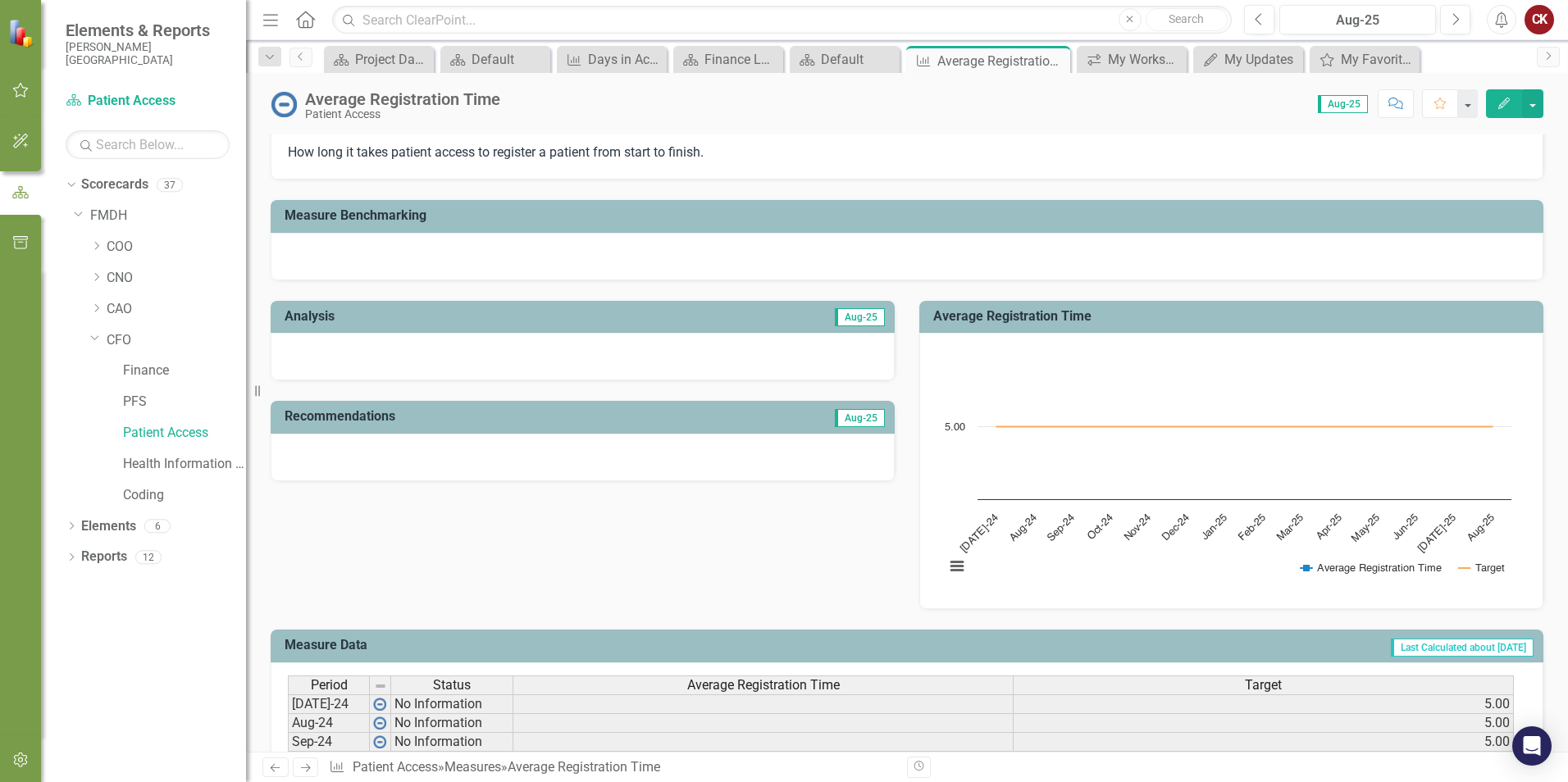
click at [445, 585] on div "Analysis Aug-25 Recommendations Aug-25 Average Registration Time Chart Line cha…" at bounding box center [907, 445] width 1297 height 330
click at [110, 340] on link "CFO" at bounding box center [176, 341] width 140 height 19
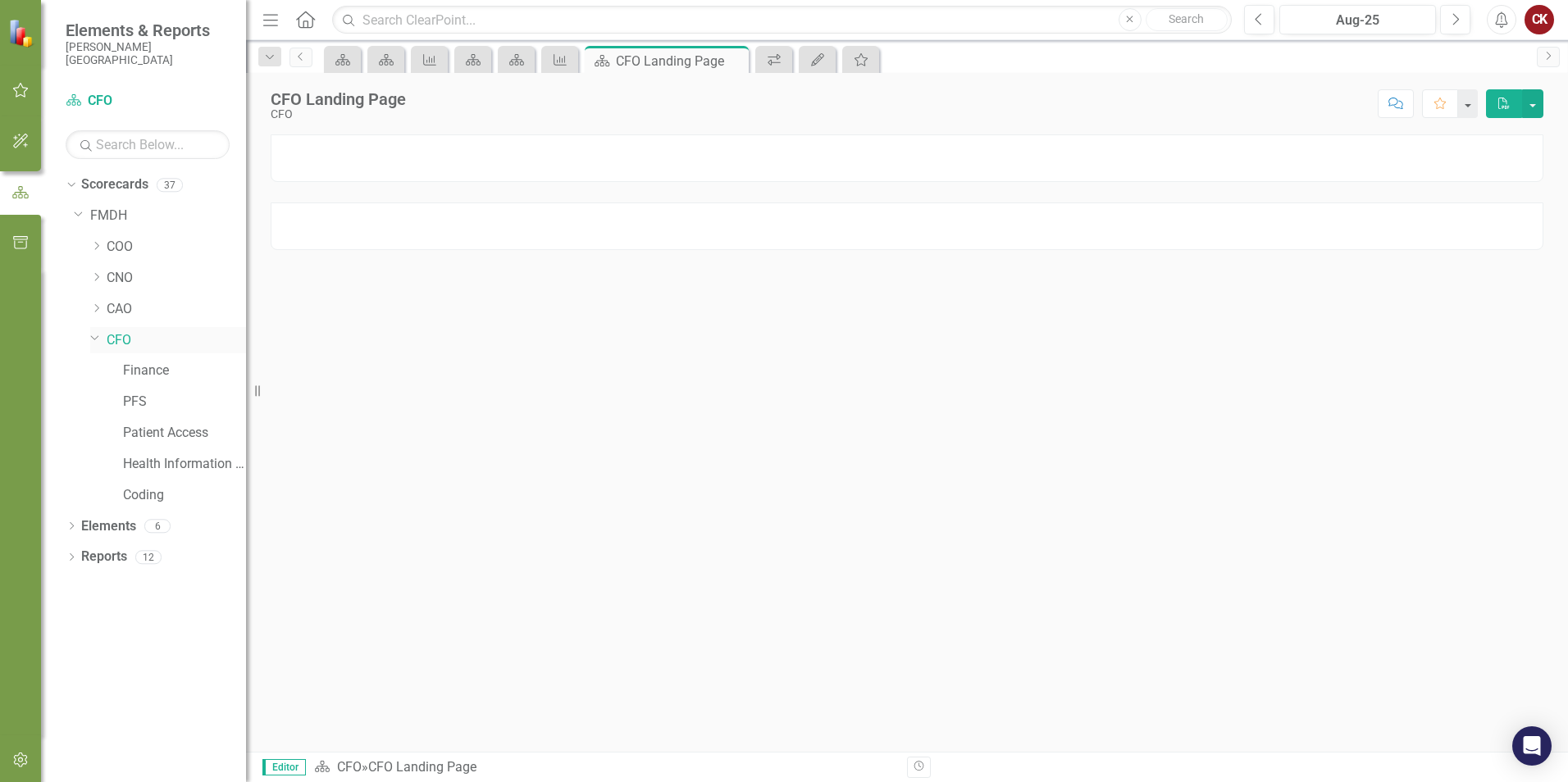
click at [91, 340] on icon "Dropdown" at bounding box center [95, 337] width 10 height 12
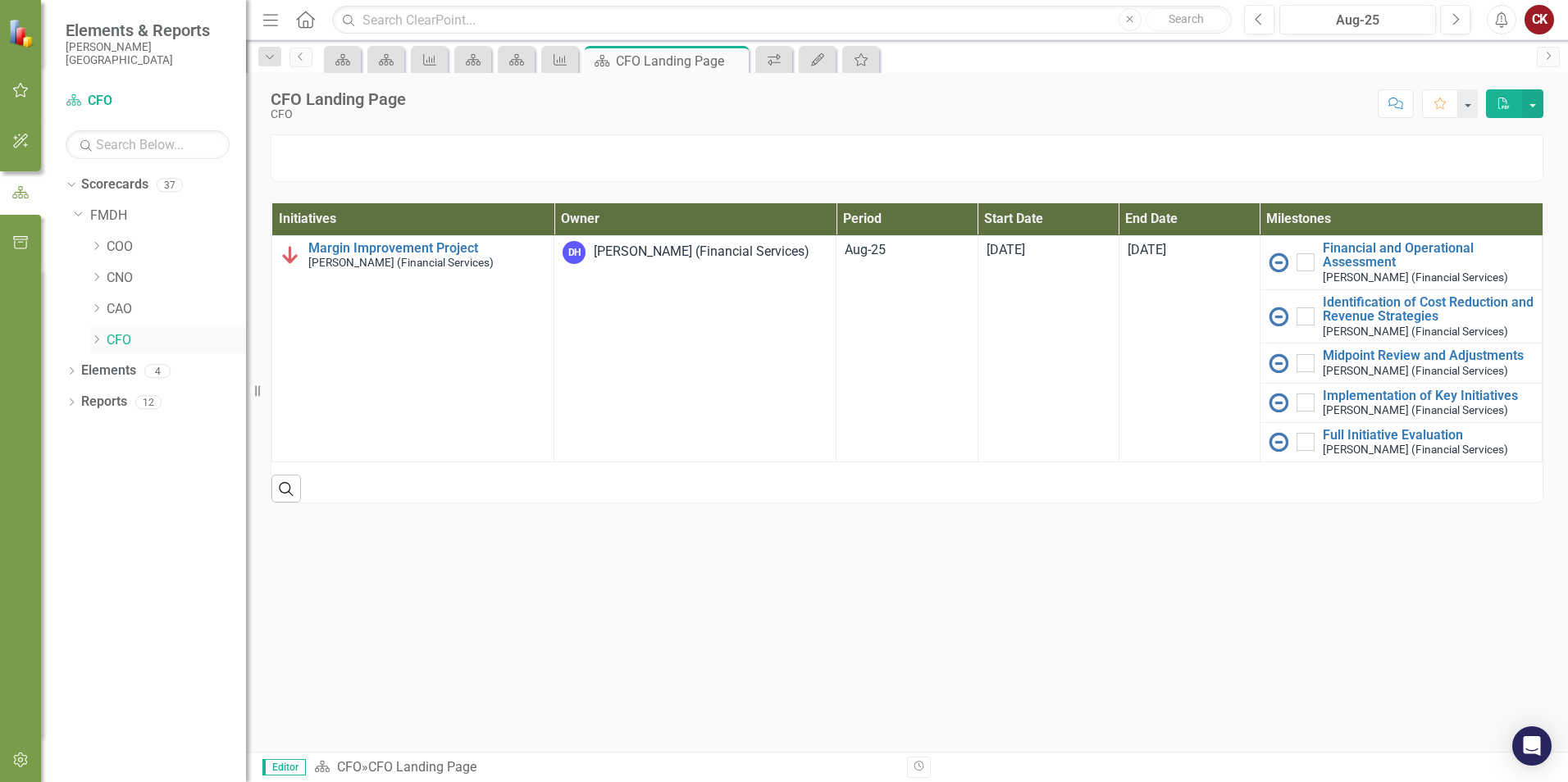
click at [115, 341] on link "CFO" at bounding box center [176, 341] width 140 height 19
click at [119, 343] on link "CFO" at bounding box center [176, 341] width 140 height 19
click at [122, 341] on link "CFO" at bounding box center [176, 341] width 140 height 19
click at [100, 344] on icon "Dropdown" at bounding box center [96, 339] width 12 height 10
click at [145, 405] on link "PFS" at bounding box center [184, 402] width 123 height 19
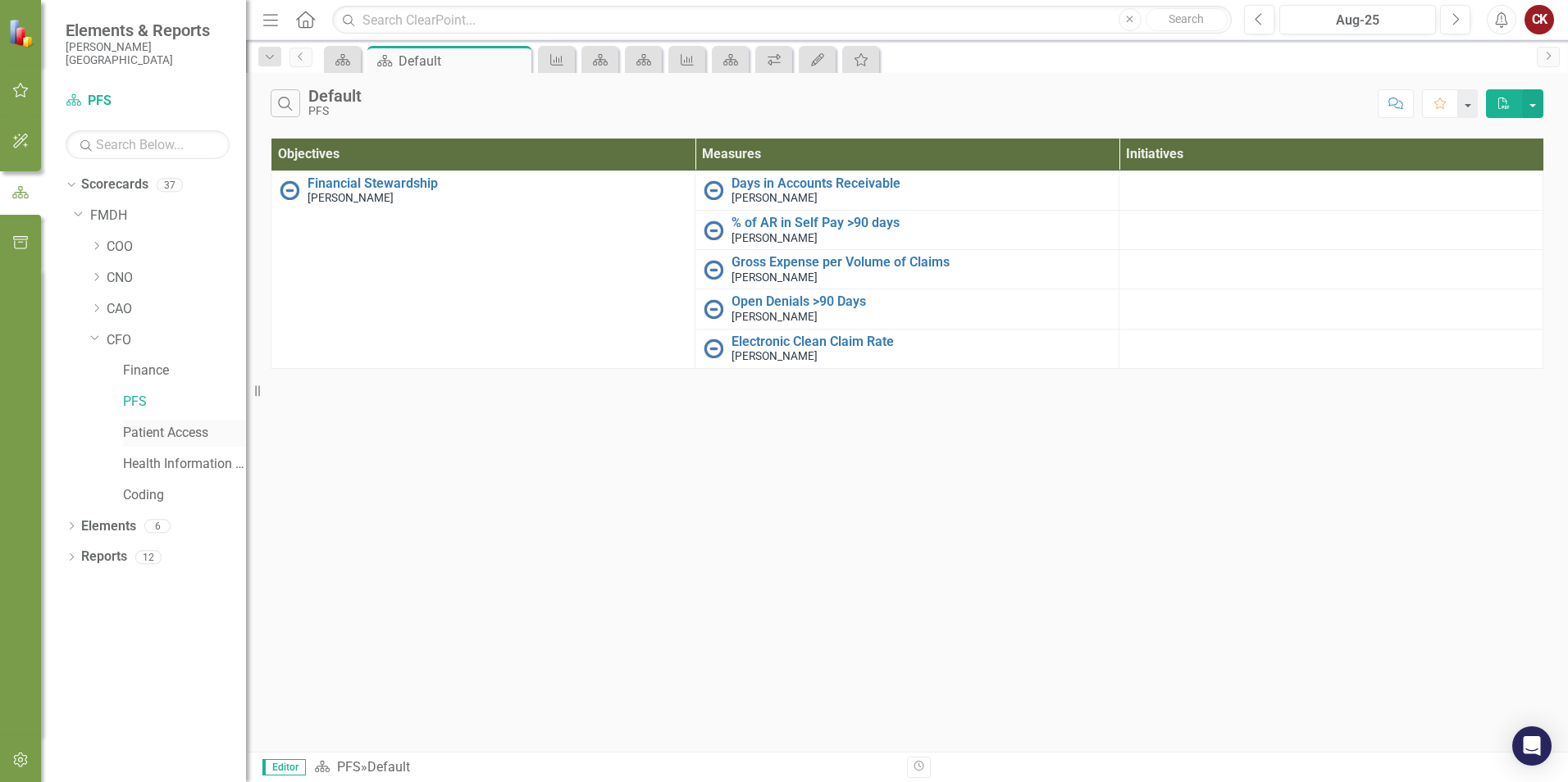
click at [154, 426] on link "Patient Access" at bounding box center [184, 434] width 123 height 19
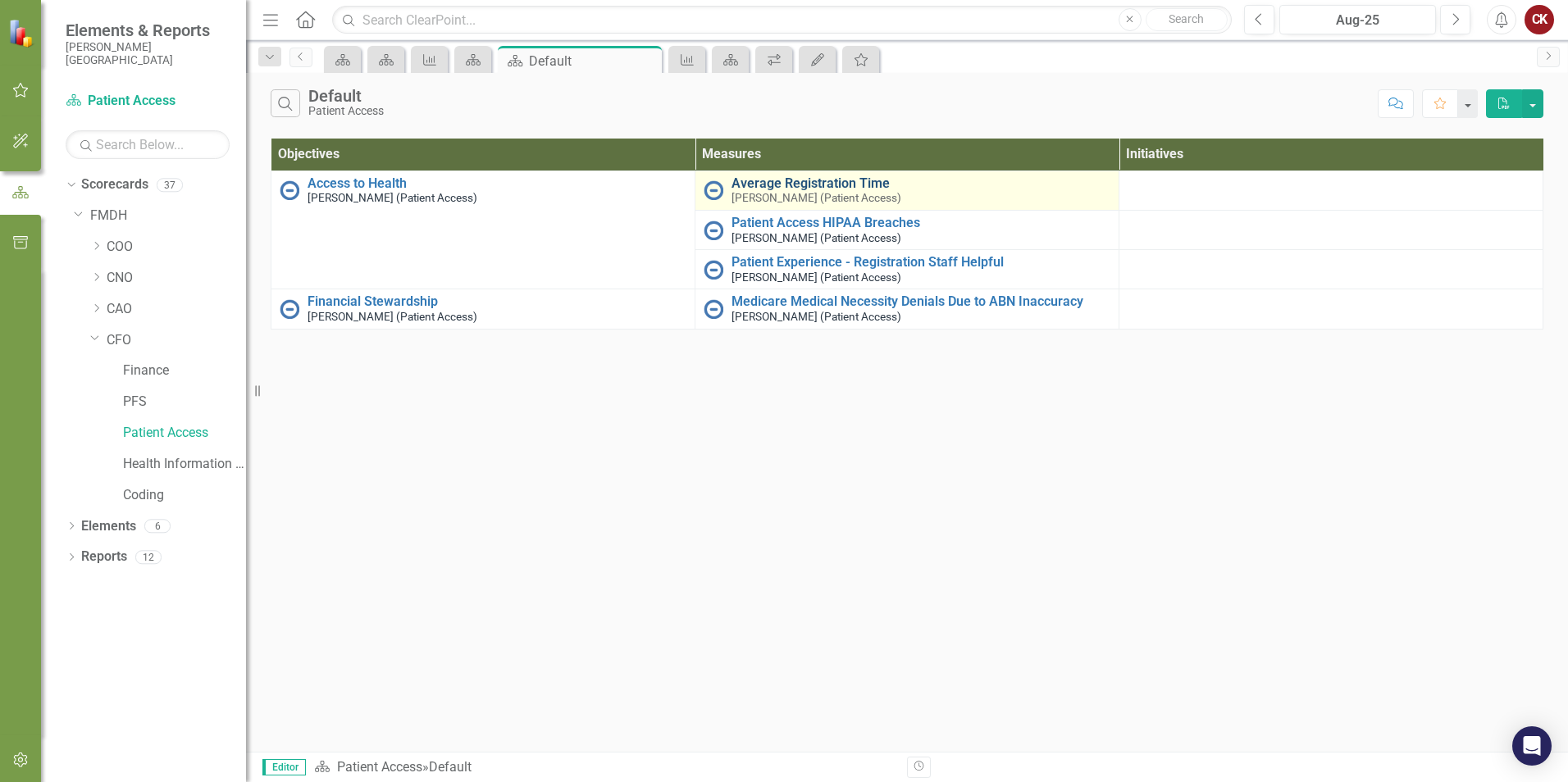
click at [763, 189] on link "Average Registration Time" at bounding box center [921, 184] width 378 height 15
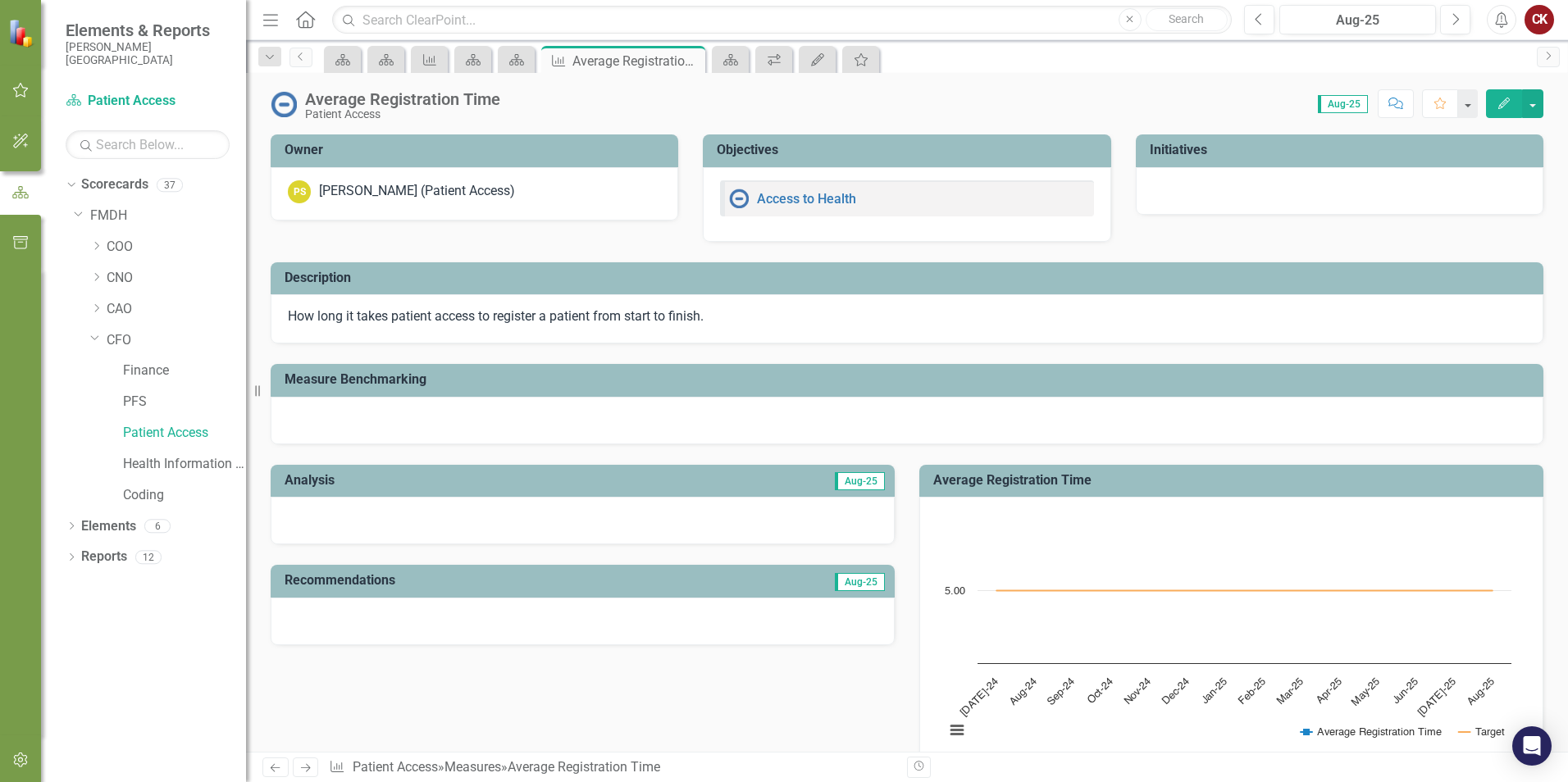
click at [1505, 106] on icon "Edit" at bounding box center [1503, 103] width 15 height 11
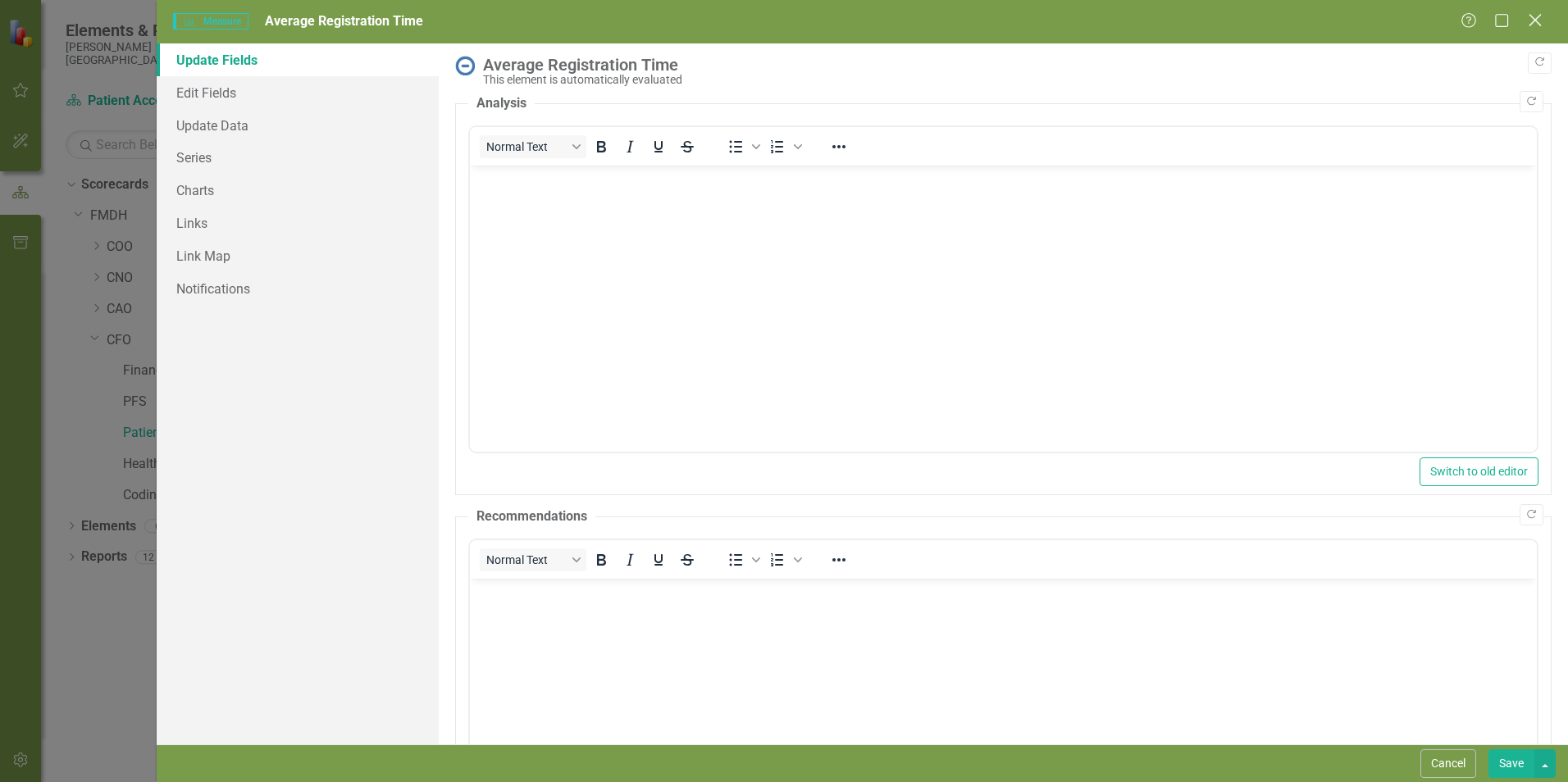
click at [1538, 16] on icon "Close" at bounding box center [1534, 20] width 21 height 16
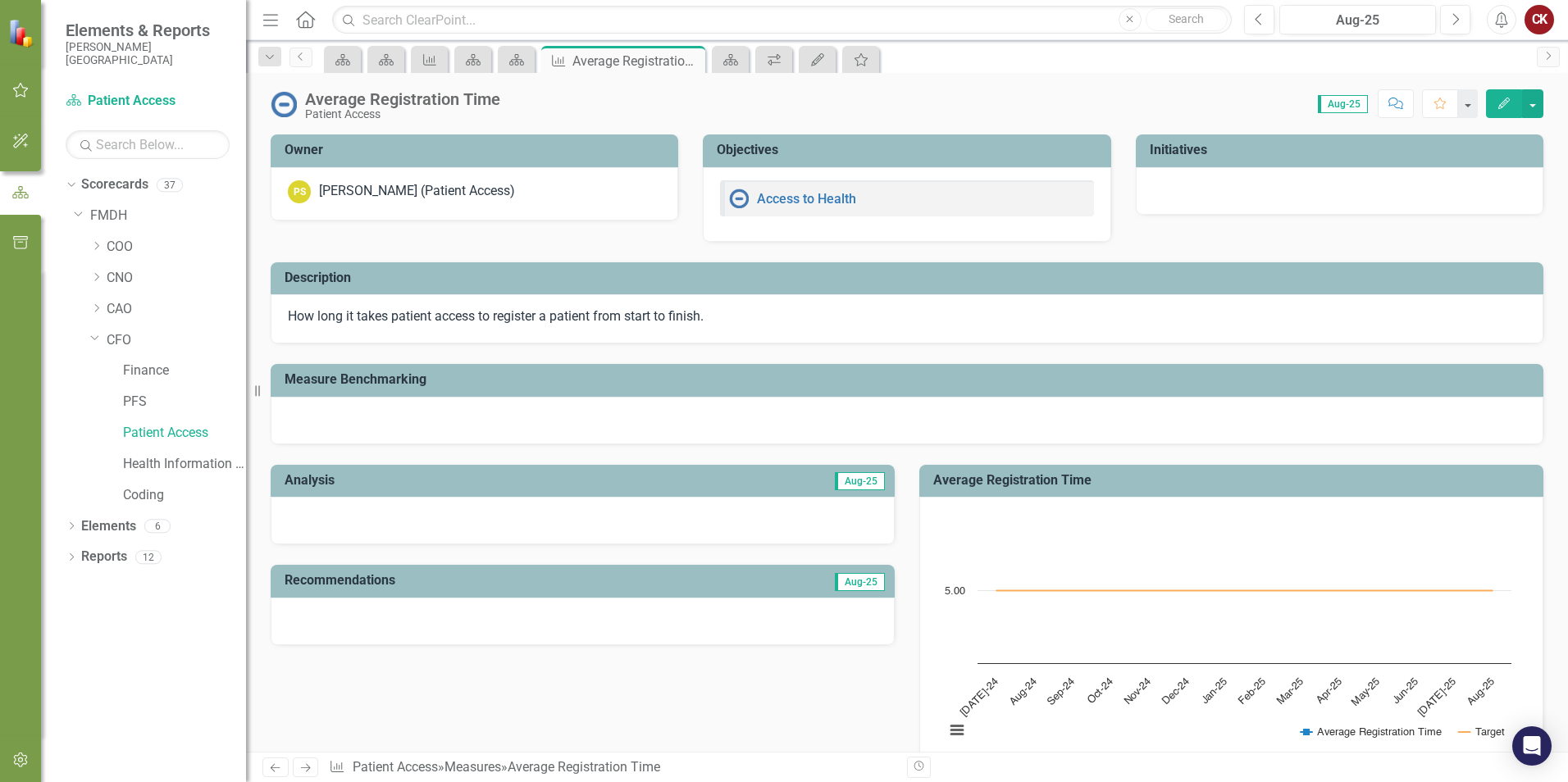
click at [1029, 84] on div "Average Registration Time Patient Access Score: 0.00 Aug-25 Completed Comment F…" at bounding box center [907, 97] width 1322 height 50
drag, startPoint x: 152, startPoint y: 366, endPoint x: 141, endPoint y: 412, distance: 47.3
click at [152, 366] on link "Finance" at bounding box center [184, 371] width 123 height 19
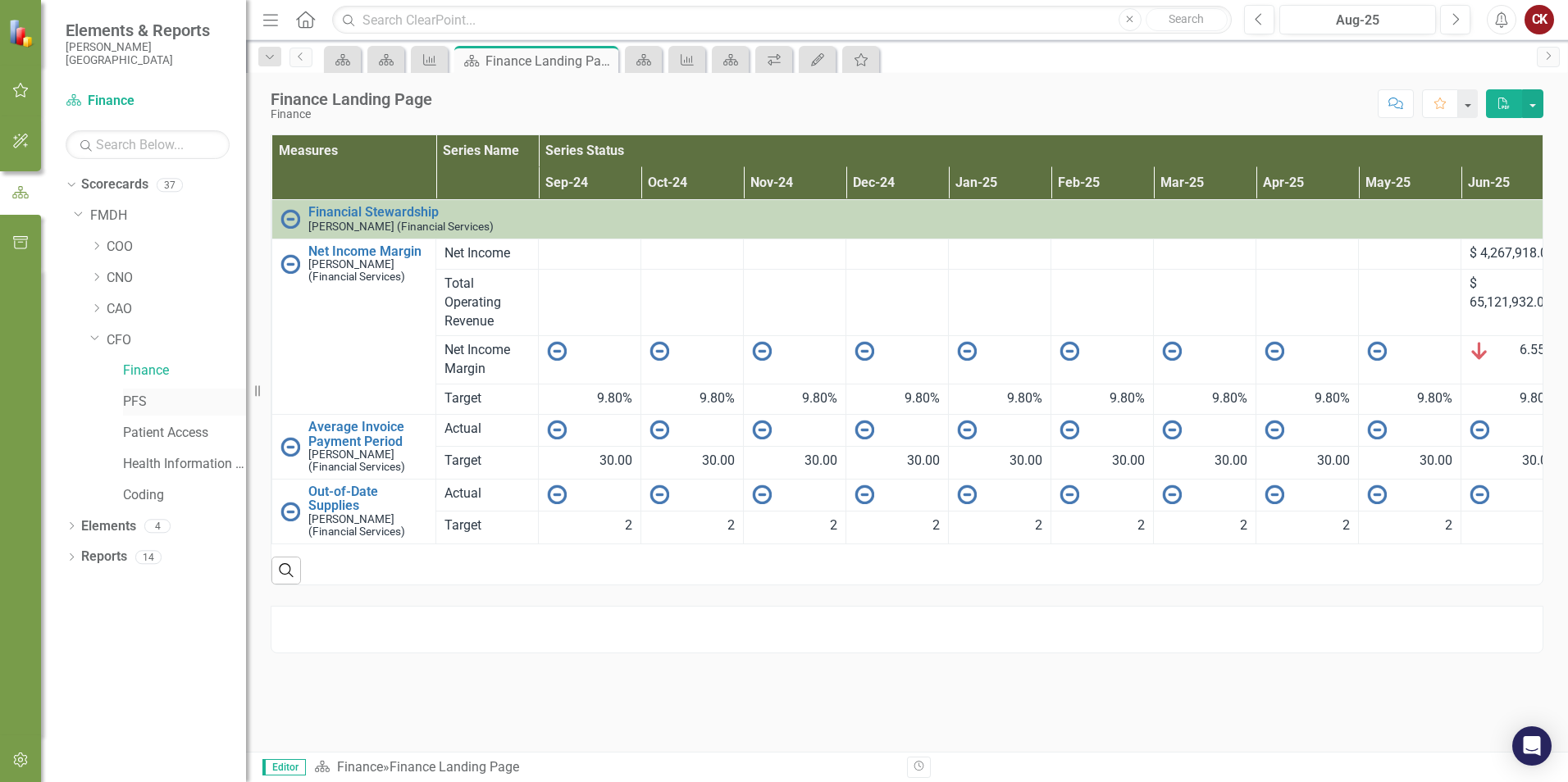
click at [139, 402] on link "PFS" at bounding box center [184, 402] width 123 height 19
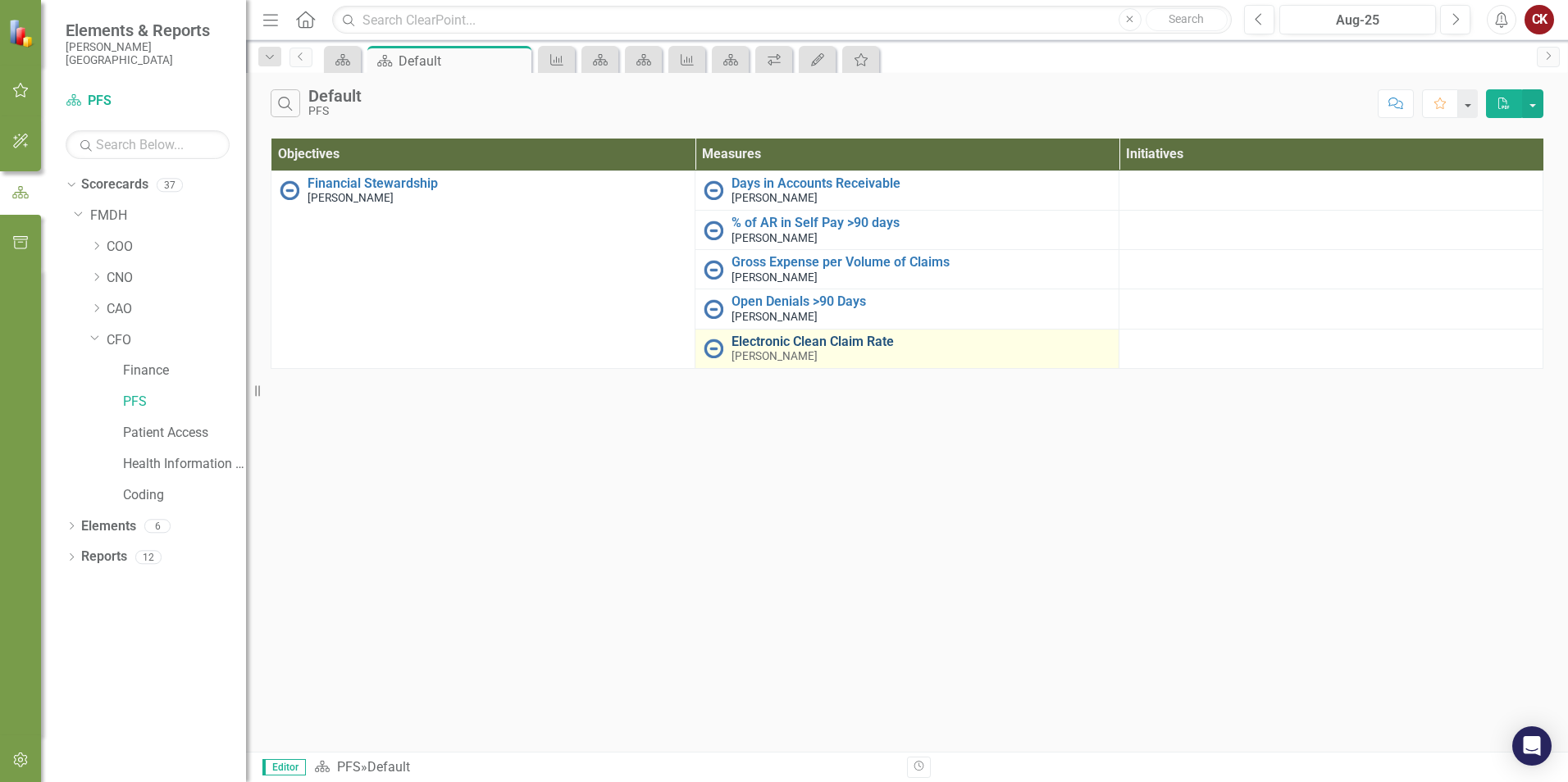
click at [781, 340] on link "Electronic Clean Claim Rate" at bounding box center [921, 342] width 378 height 15
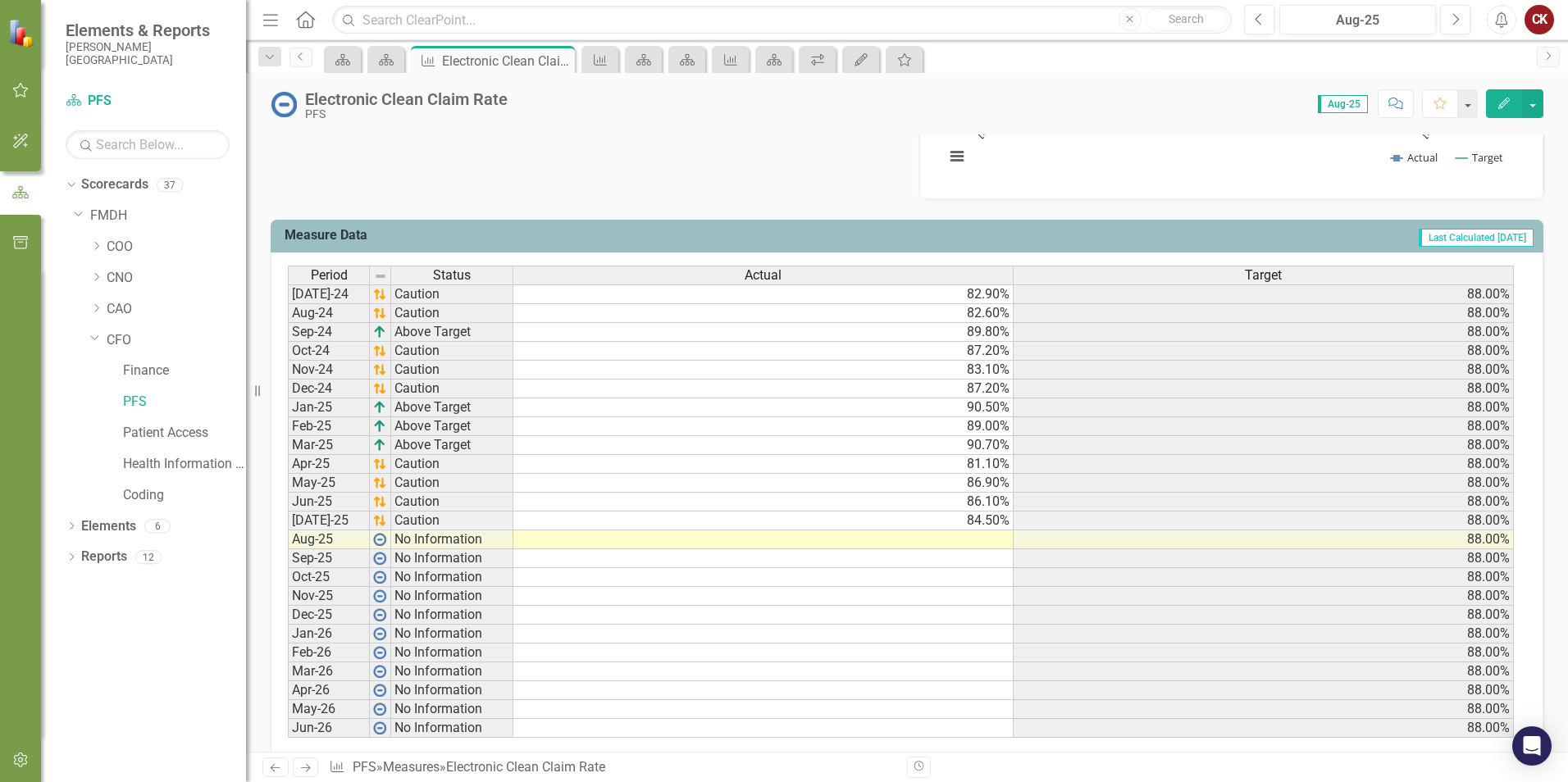
scroll to position [410, 0]
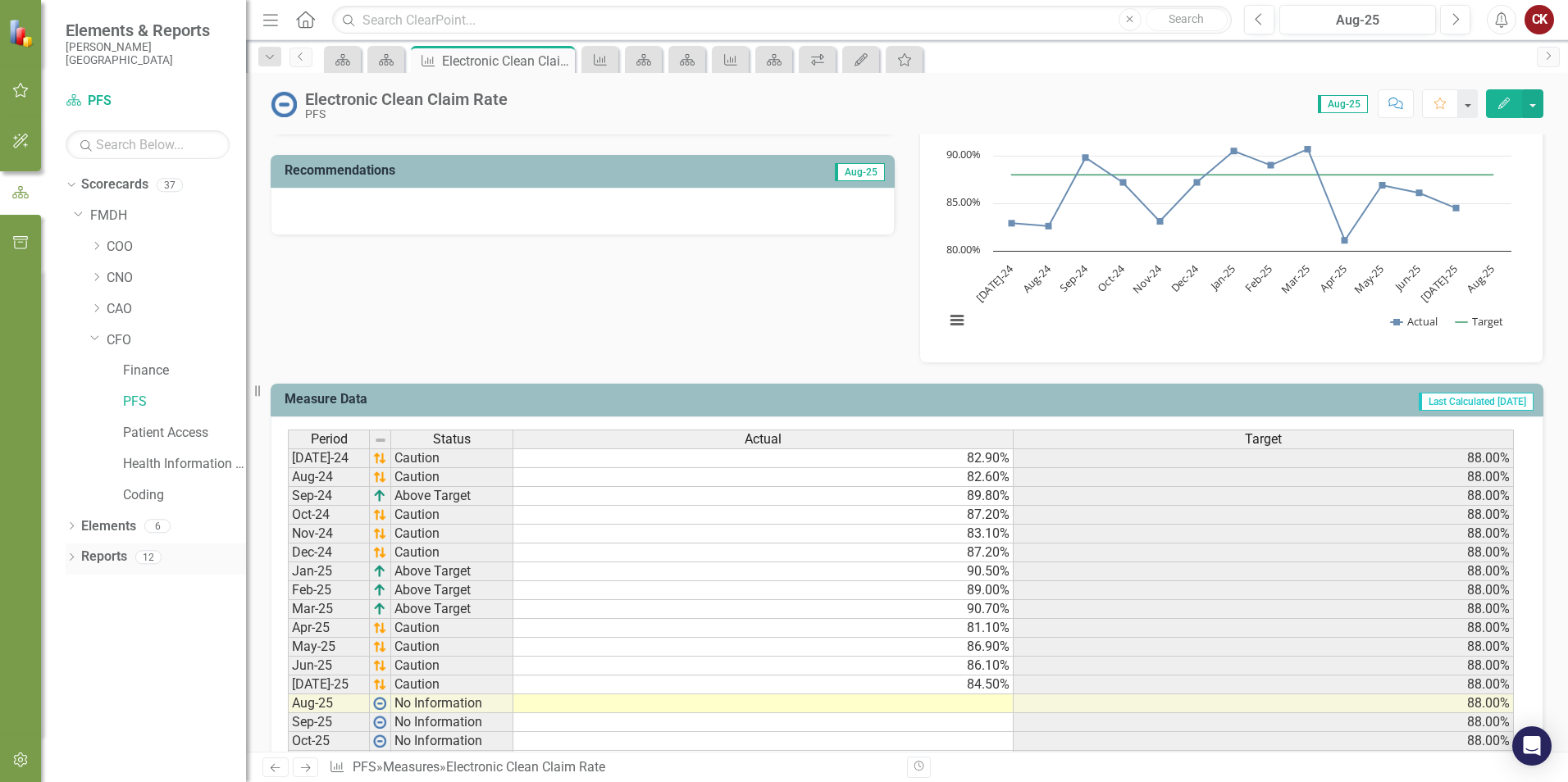
click at [69, 555] on icon "Dropdown" at bounding box center [71, 559] width 11 height 9
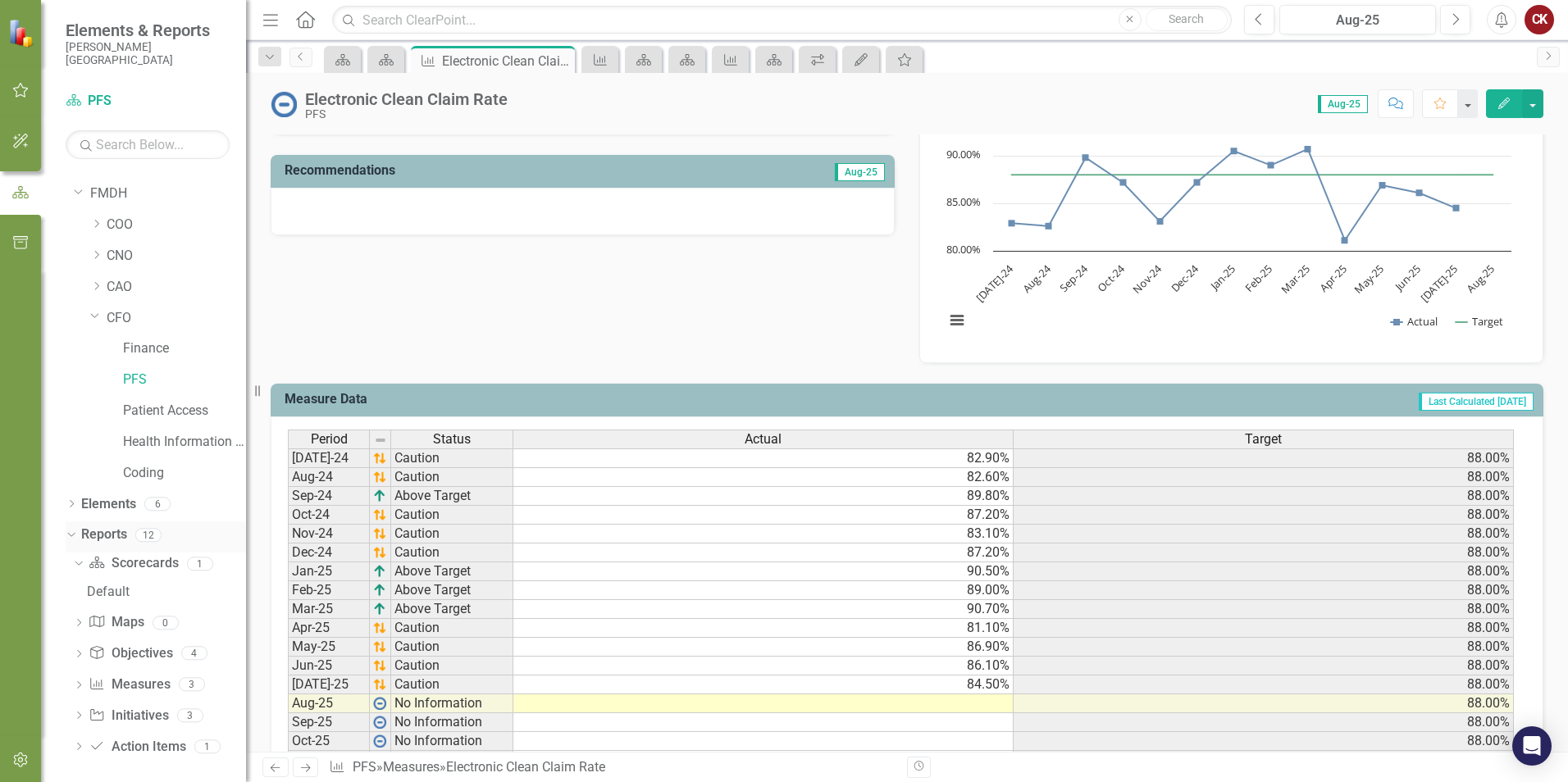
scroll to position [29, 0]
click at [76, 554] on icon "Dropdown" at bounding box center [77, 556] width 9 height 11
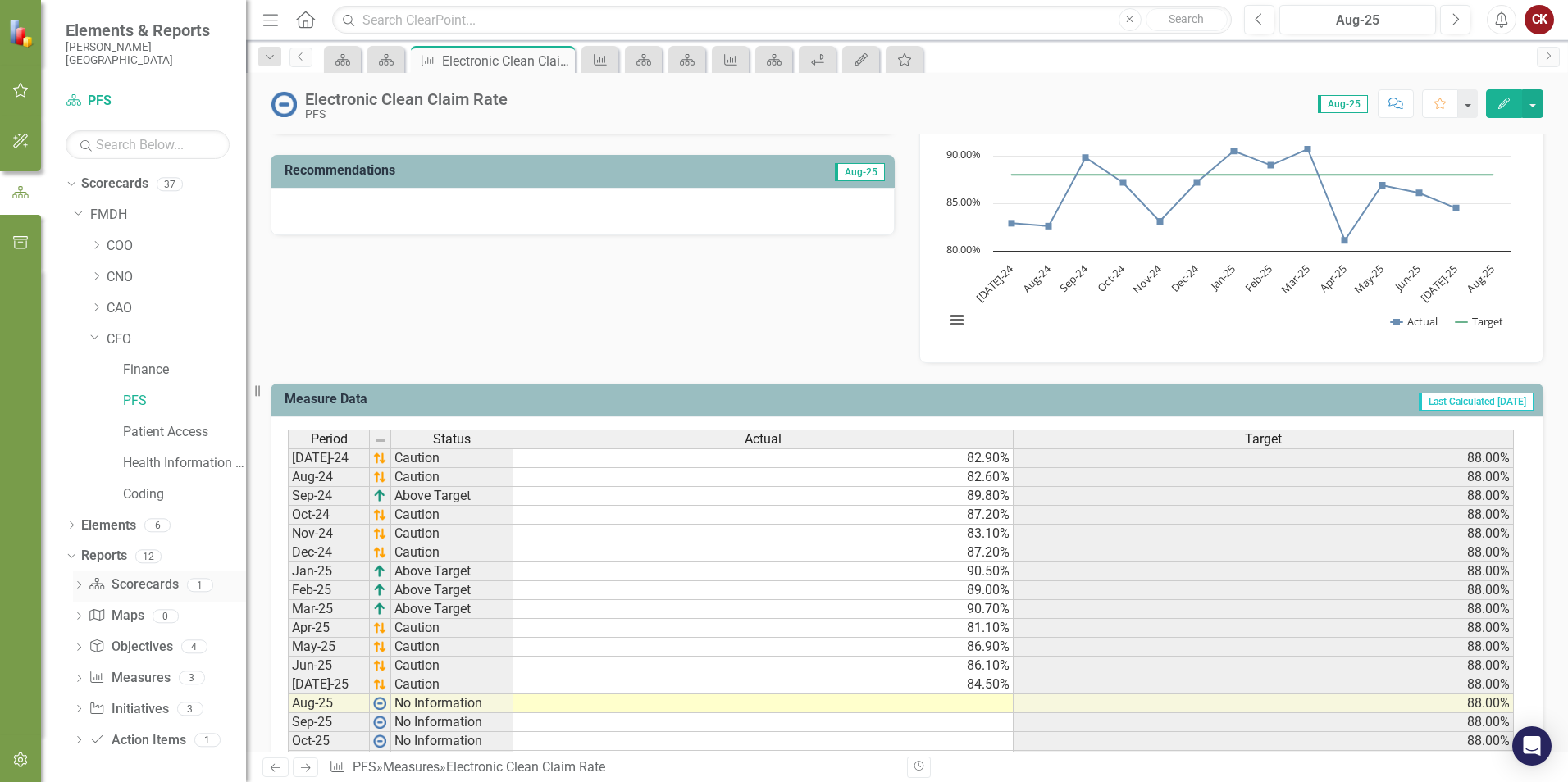
click at [77, 582] on div "Dropdown" at bounding box center [79, 587] width 11 height 14
click at [194, 560] on div "1" at bounding box center [200, 556] width 26 height 14
click at [69, 529] on icon "Dropdown" at bounding box center [69, 528] width 9 height 11
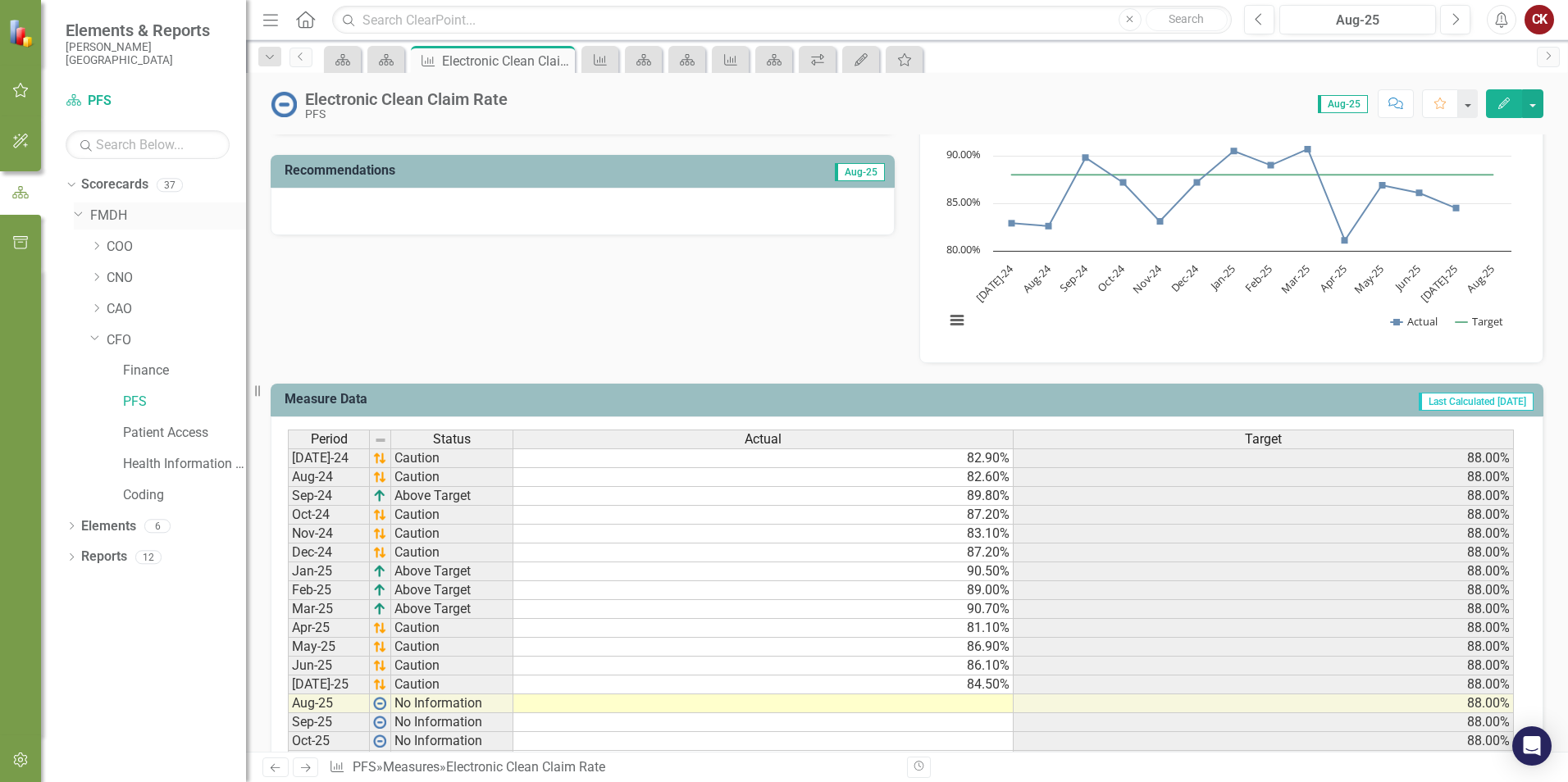
click at [78, 214] on icon "Dropdown" at bounding box center [79, 213] width 10 height 12
click at [538, 286] on div "Analysis Aug-25 Recommendations Aug-25 Electronic Clean Claim Rate Chart Line c…" at bounding box center [907, 199] width 1297 height 330
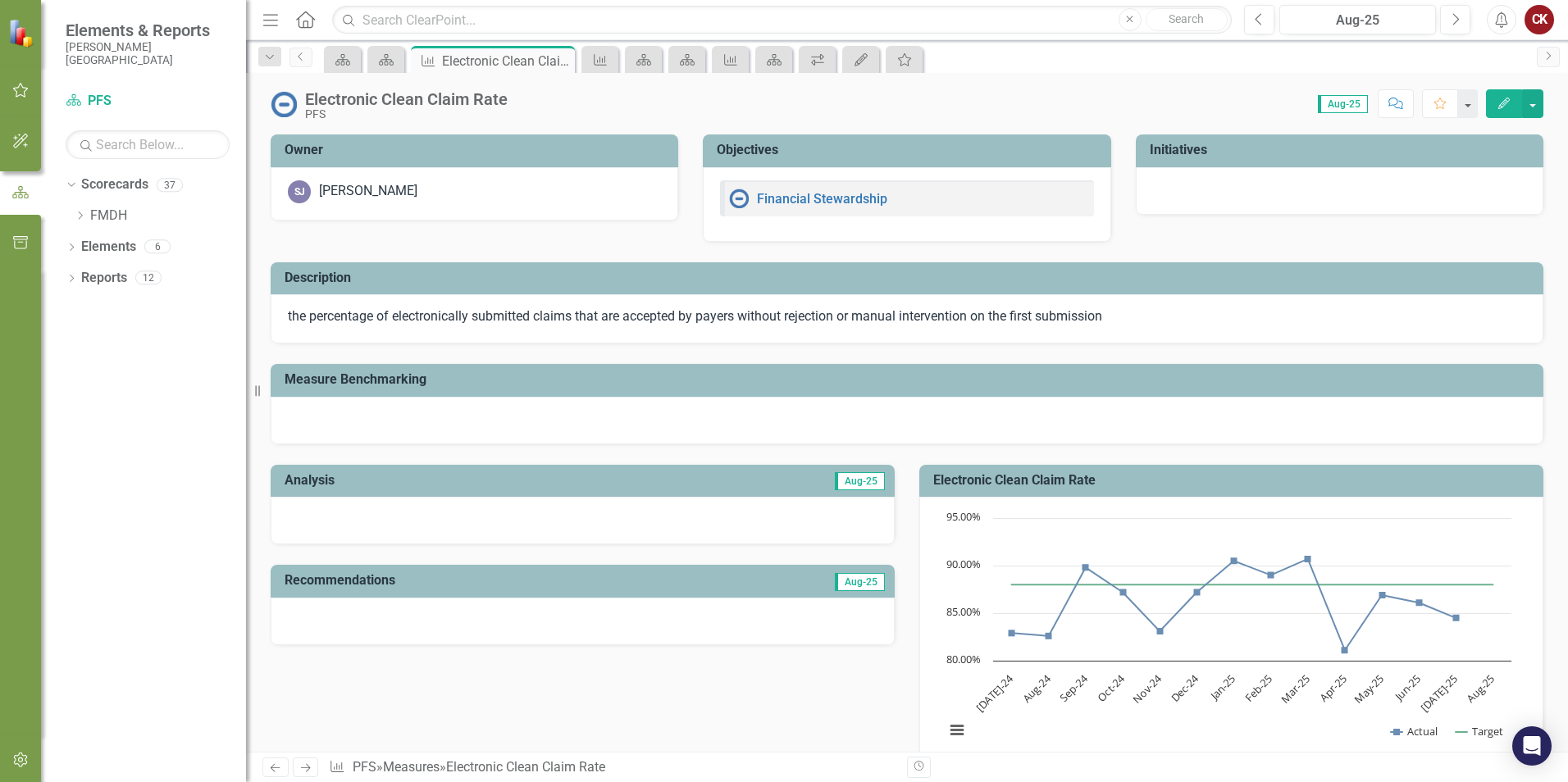
click at [14, 37] on img at bounding box center [22, 33] width 29 height 29
click at [75, 100] on icon at bounding box center [74, 100] width 15 height 11
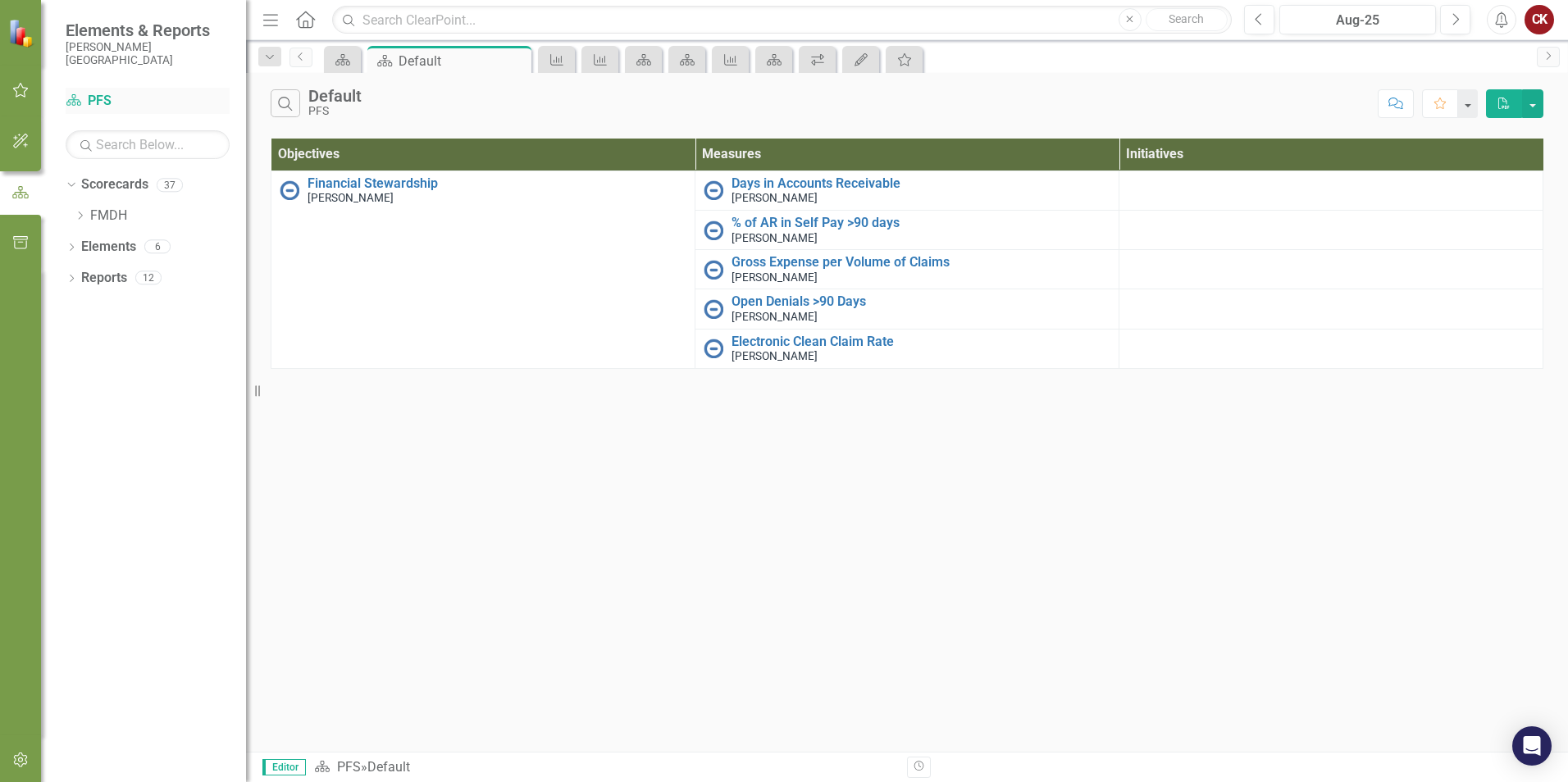
click at [72, 100] on icon at bounding box center [74, 100] width 15 height 11
click at [81, 215] on icon "Dropdown" at bounding box center [80, 215] width 12 height 10
click at [81, 215] on icon "Dropdown" at bounding box center [79, 213] width 10 height 12
click at [21, 192] on icon "button" at bounding box center [21, 192] width 17 height 12
click at [345, 61] on icon "Scorecard" at bounding box center [343, 60] width 17 height 13
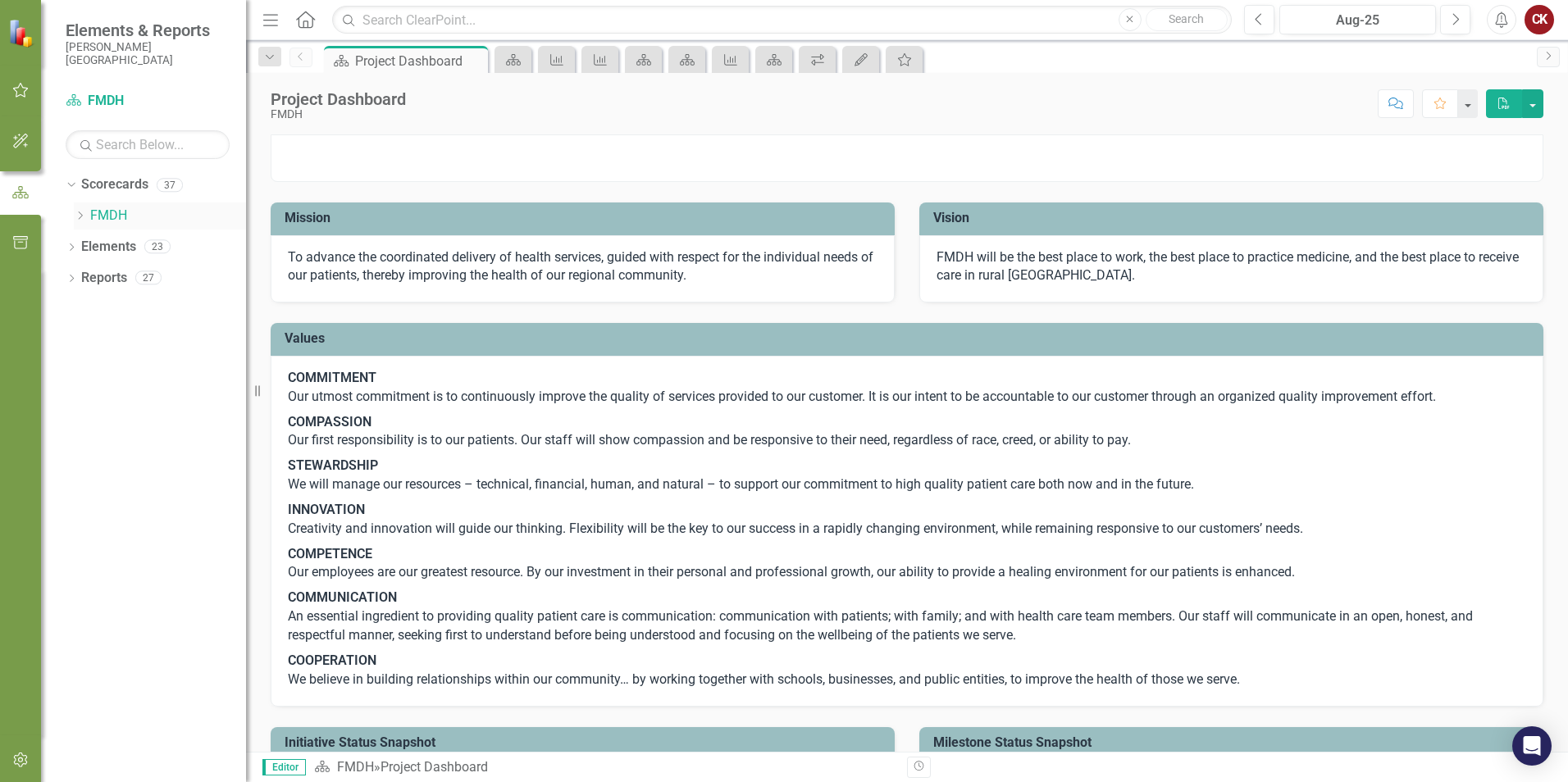
click at [82, 217] on icon "Dropdown" at bounding box center [80, 215] width 12 height 10
click at [1280, 135] on img at bounding box center [907, 135] width 1271 height 0
click at [72, 186] on icon "Dropdown" at bounding box center [69, 184] width 9 height 11
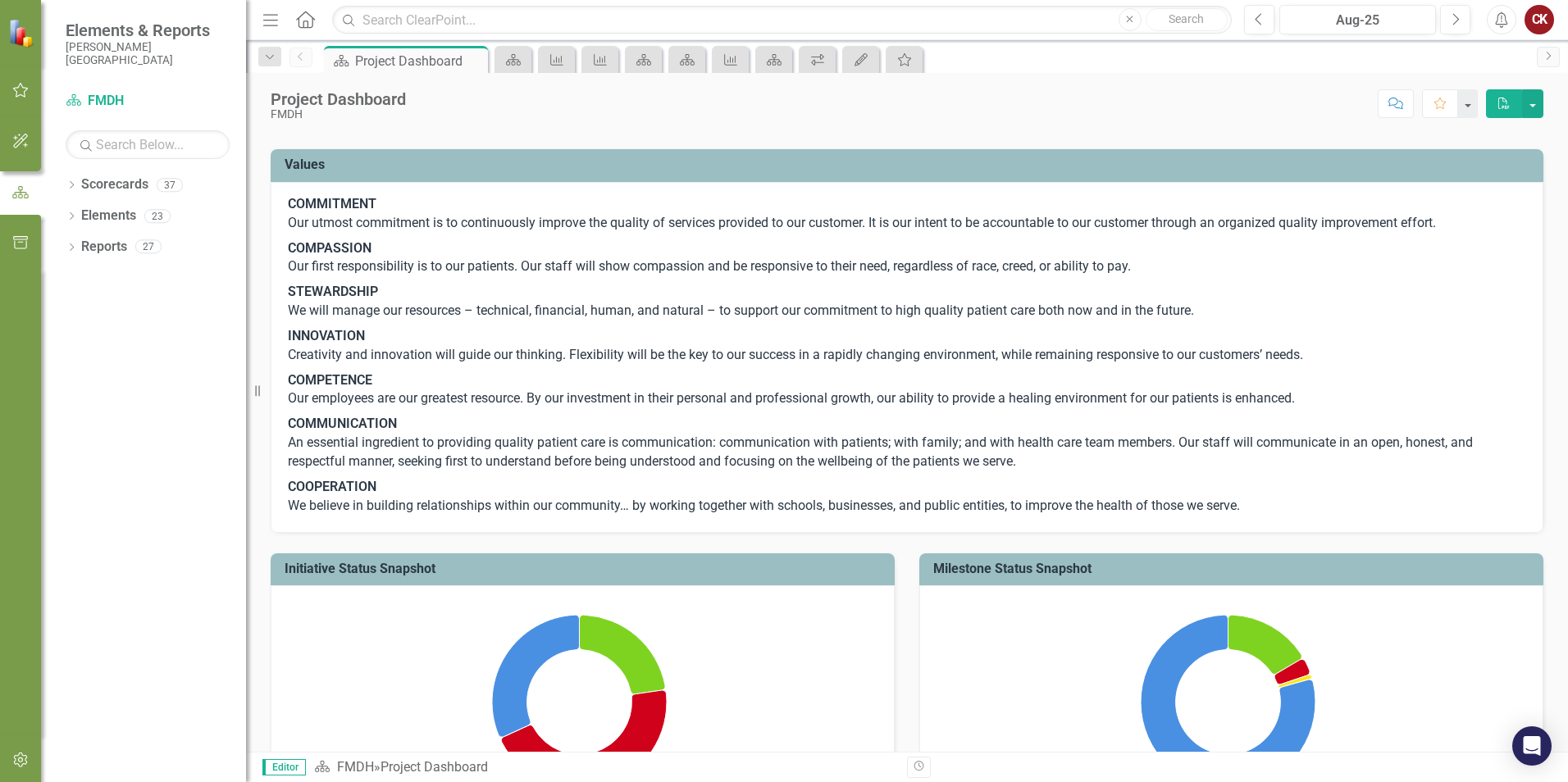
scroll to position [164, 0]
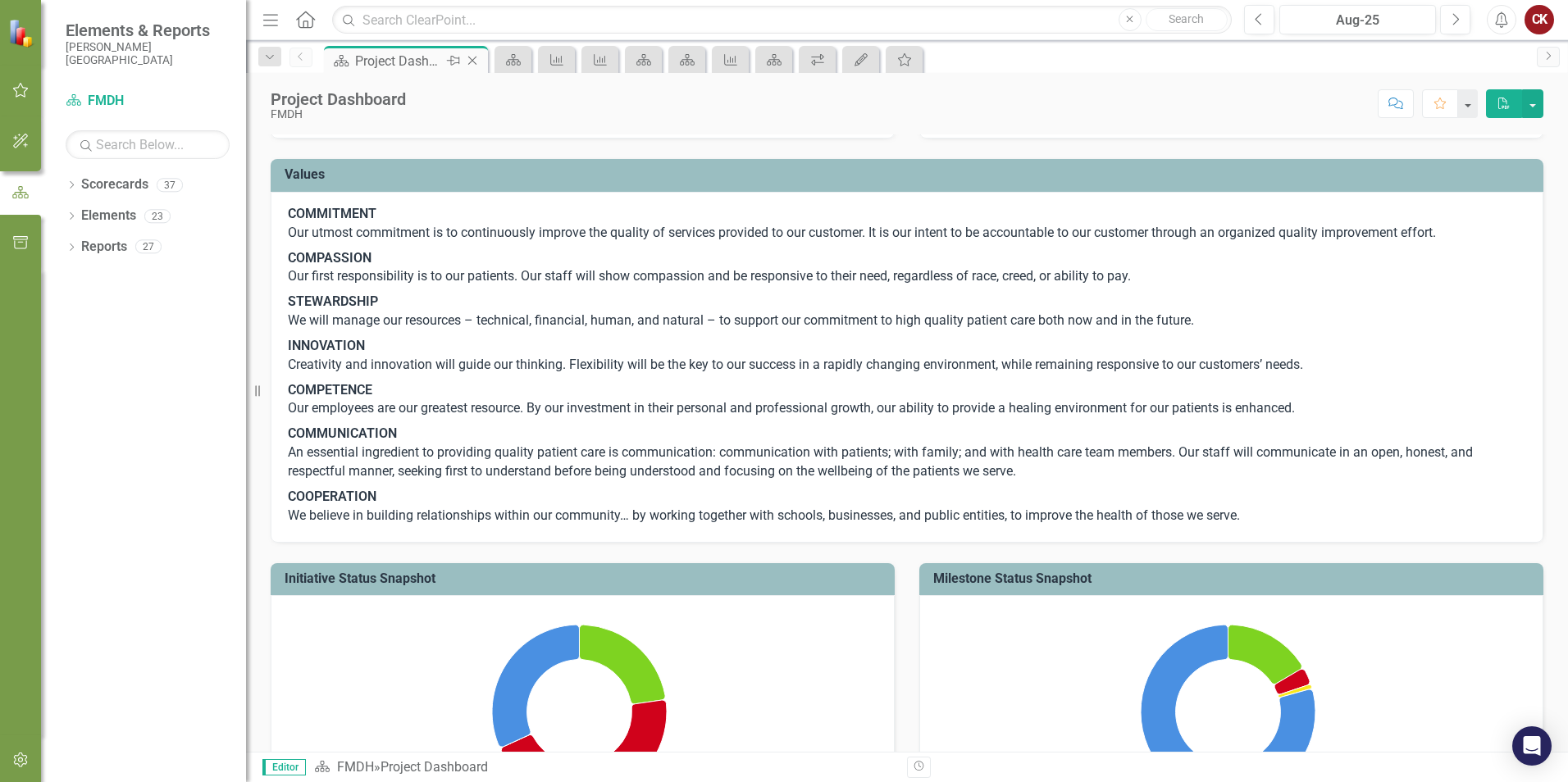
click at [365, 63] on div "Project Dashboard" at bounding box center [399, 61] width 88 height 21
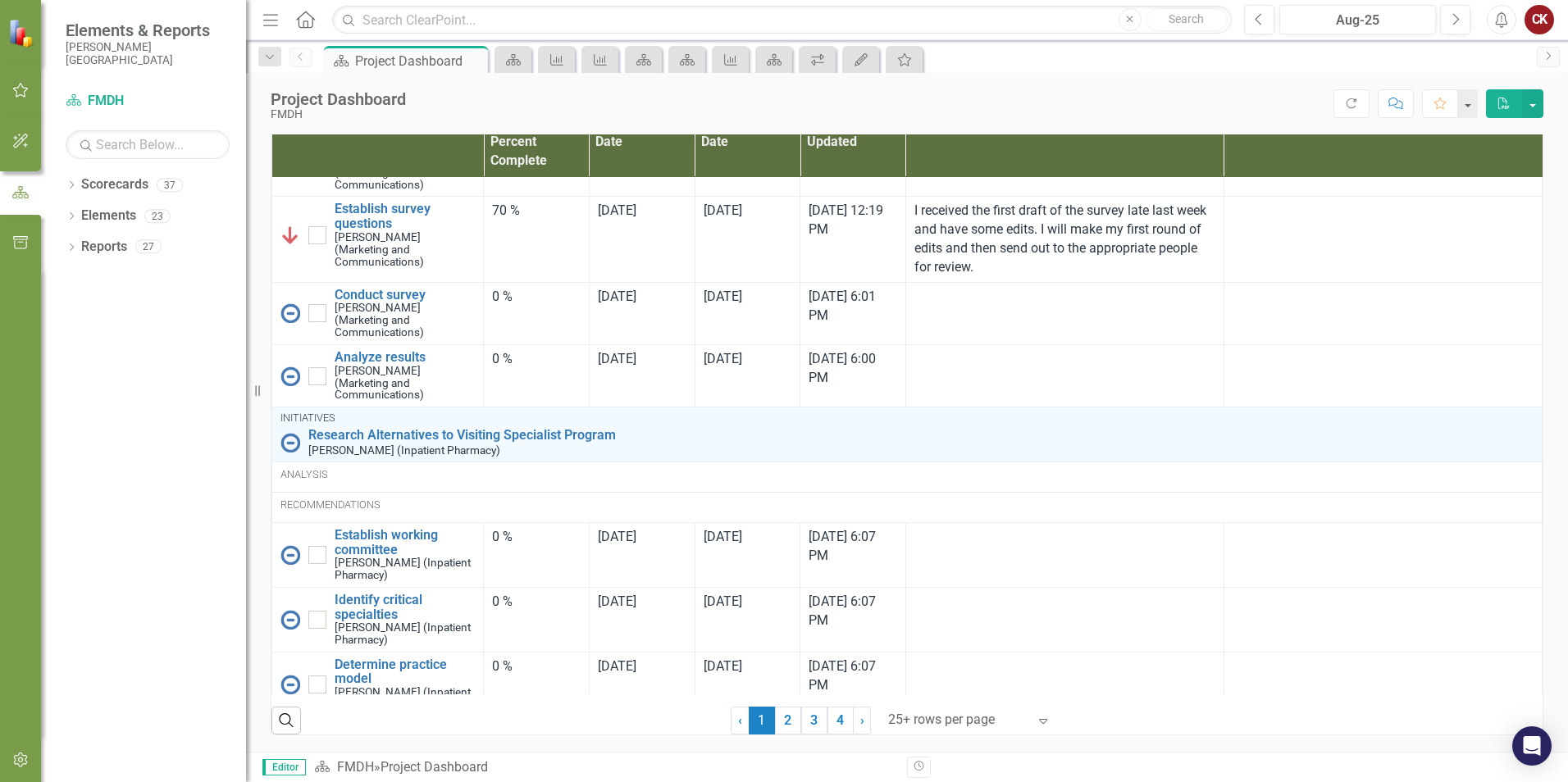
scroll to position [2459, 0]
